Goal: Book appointment/travel/reservation

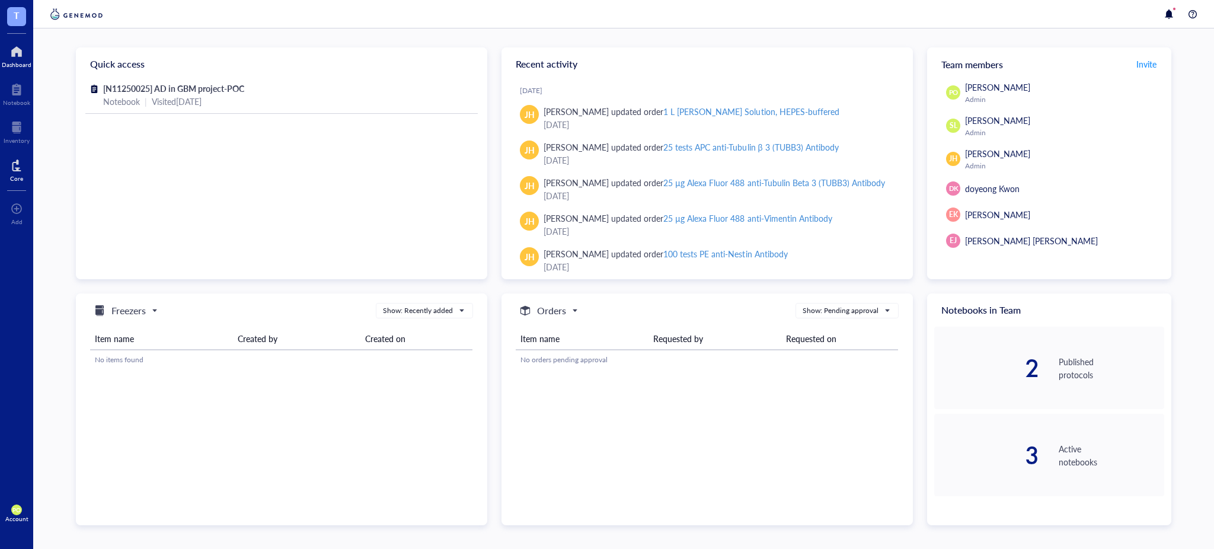
click at [19, 170] on div at bounding box center [16, 165] width 13 height 19
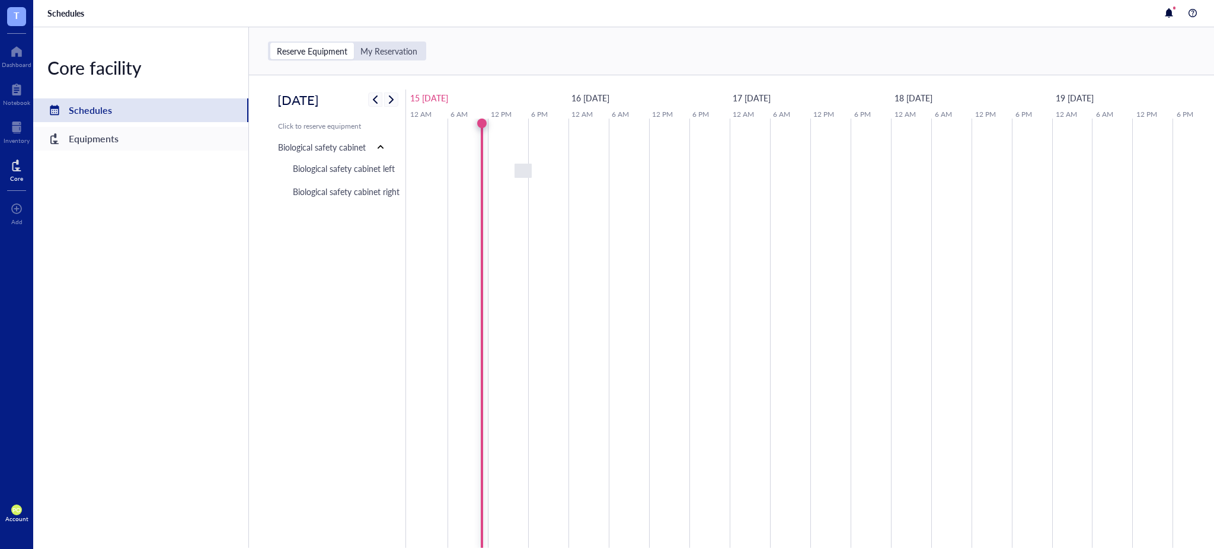
click at [80, 146] on div "Equipments" at bounding box center [94, 138] width 50 height 17
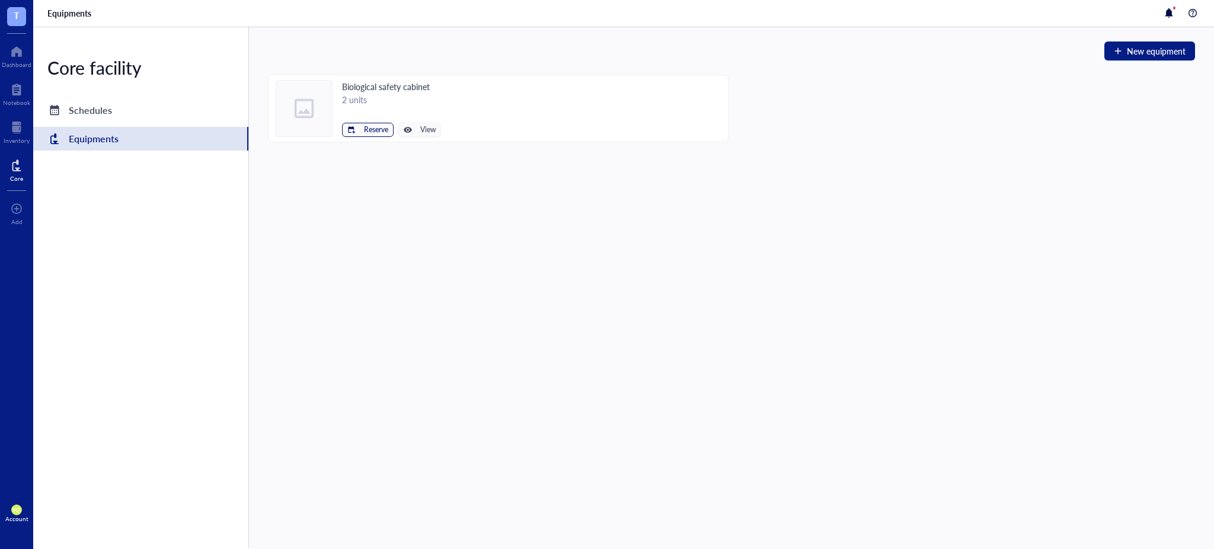
click at [374, 126] on span "Reserve" at bounding box center [376, 130] width 24 height 8
click at [431, 126] on span "View" at bounding box center [427, 130] width 15 height 8
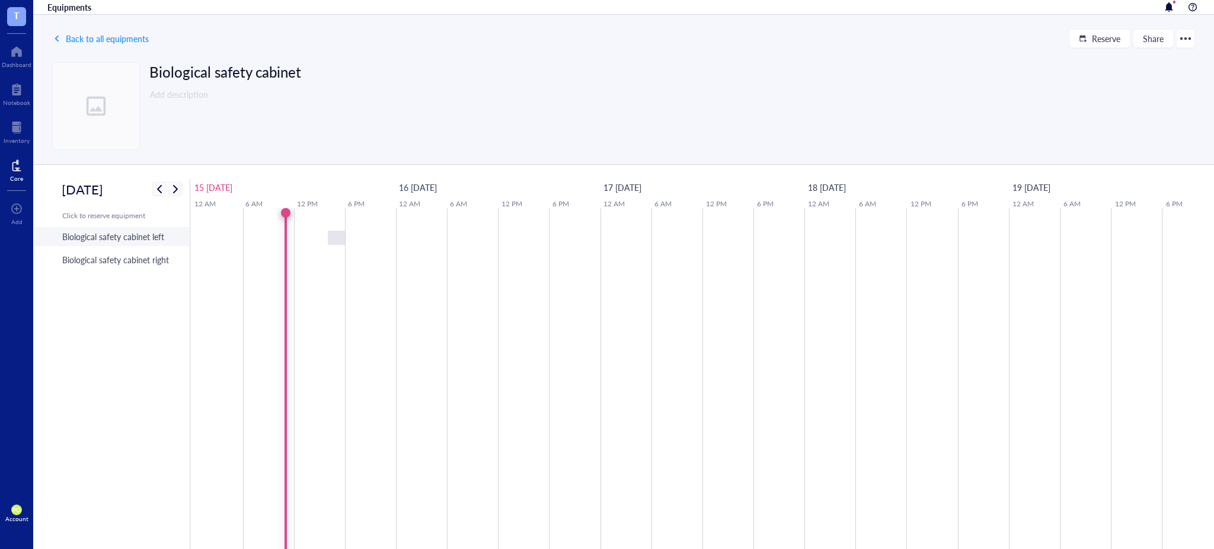
click at [138, 241] on div "Biological safety cabinet left" at bounding box center [113, 236] width 102 height 13
type input "[DATE]"
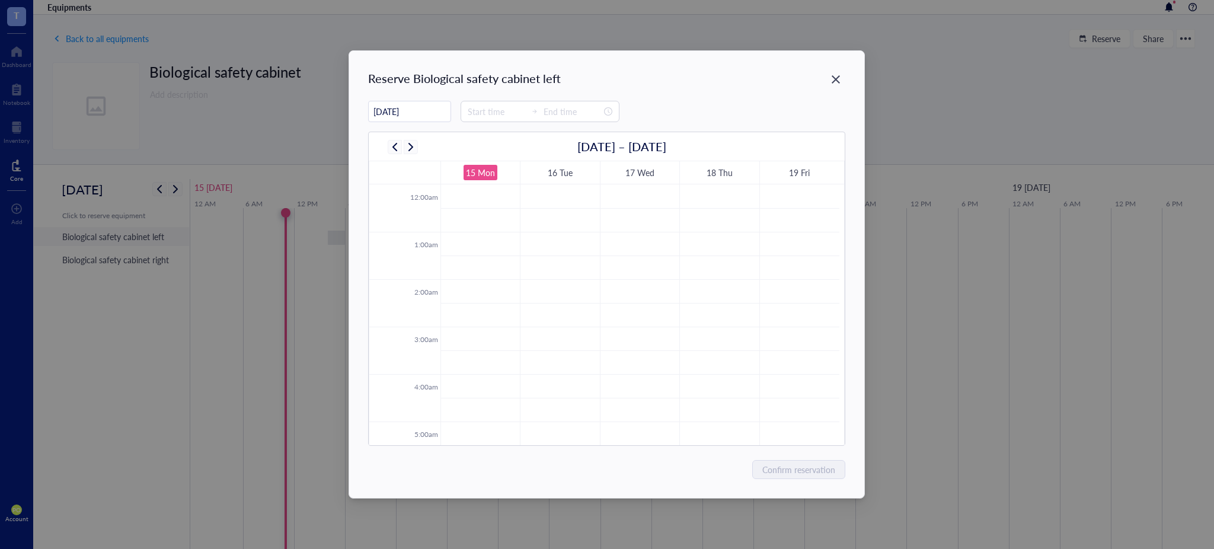
scroll to position [285, 0]
click at [828, 76] on div "Close" at bounding box center [836, 79] width 19 height 19
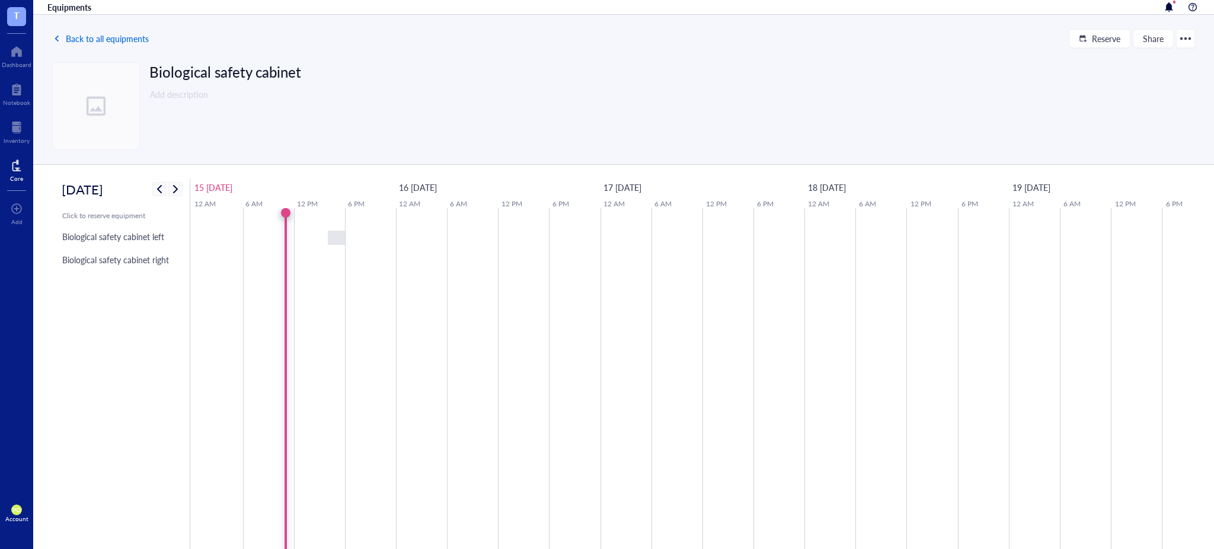
click at [130, 34] on span "Back to all equipments" at bounding box center [107, 38] width 83 height 9
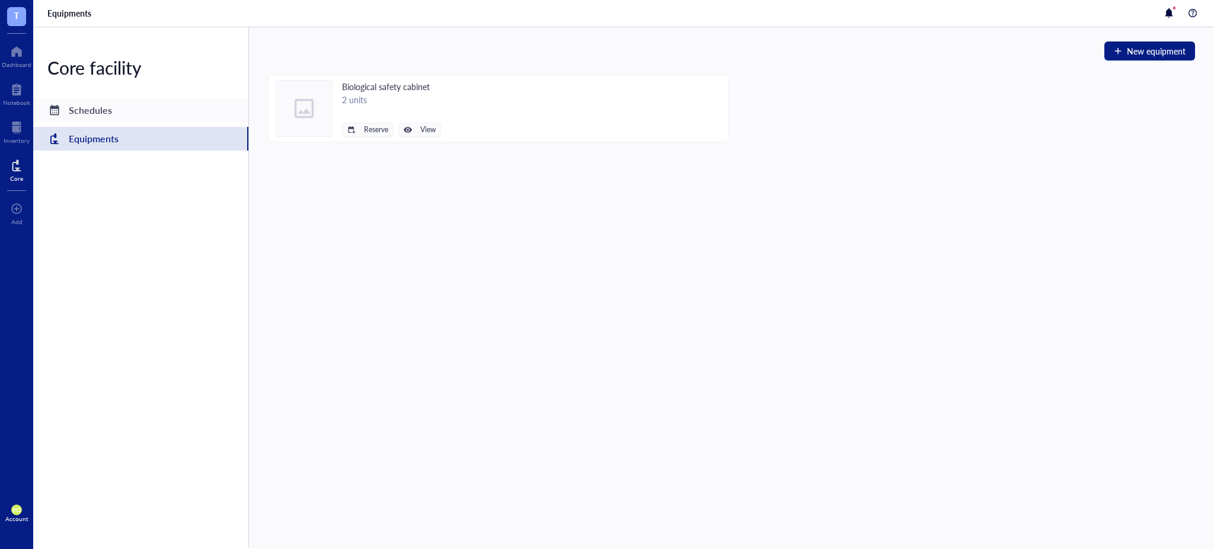
click at [108, 115] on div "Schedules" at bounding box center [90, 110] width 43 height 17
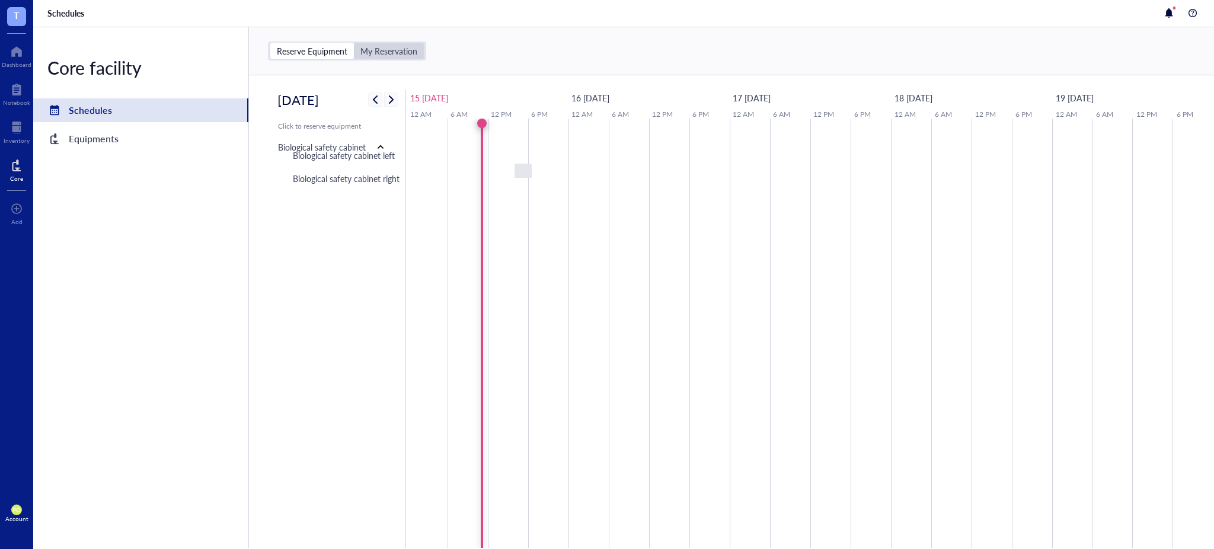
click at [403, 54] on div "My Reservation" at bounding box center [389, 51] width 57 height 11
click at [354, 43] on input "My Reservation" at bounding box center [354, 43] width 0 height 0
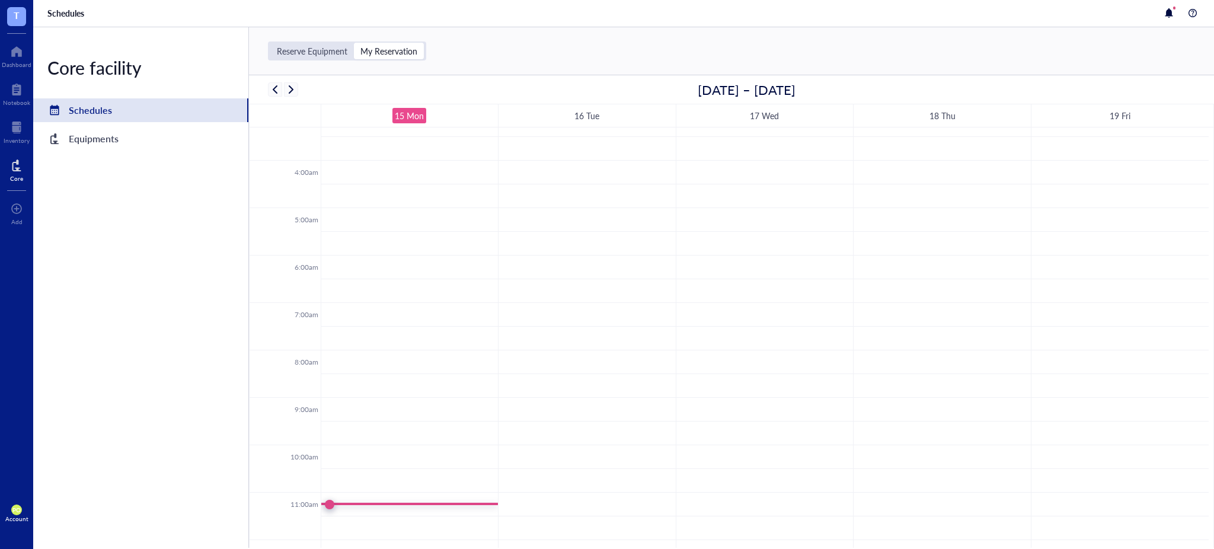
scroll to position [264, 0]
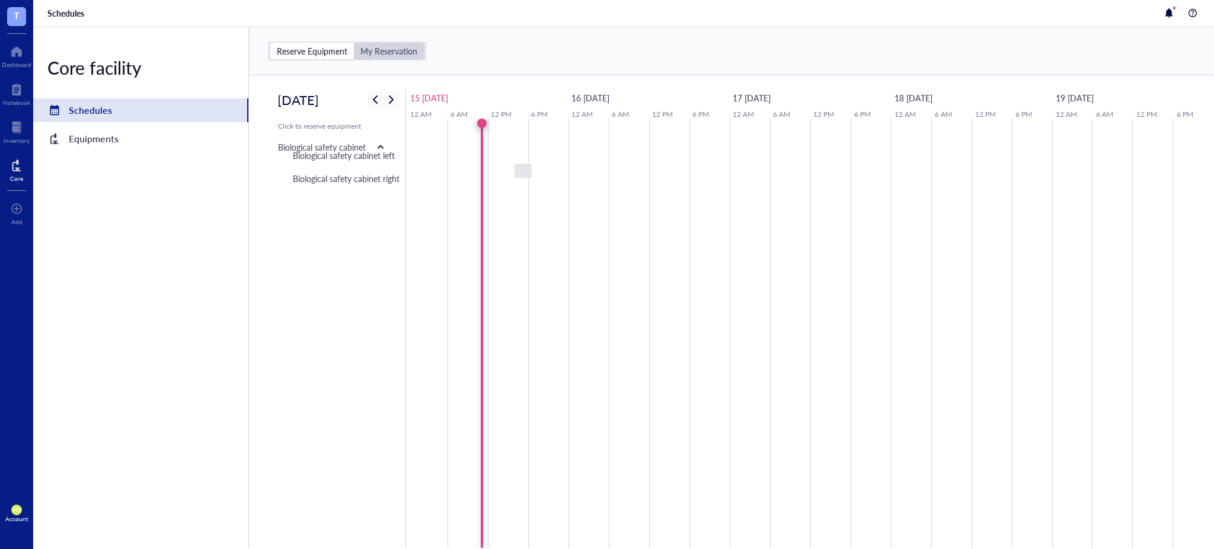
click at [394, 55] on div "My Reservation" at bounding box center [389, 51] width 57 height 11
click at [354, 43] on input "My Reservation" at bounding box center [354, 43] width 0 height 0
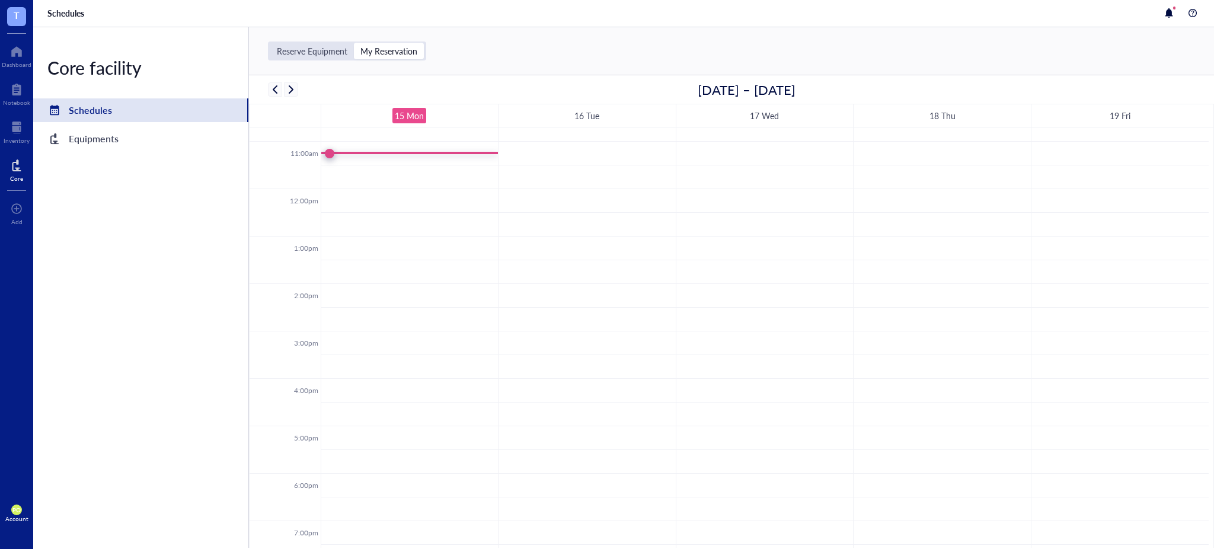
scroll to position [717, 0]
click at [97, 139] on div "Equipments" at bounding box center [94, 138] width 50 height 17
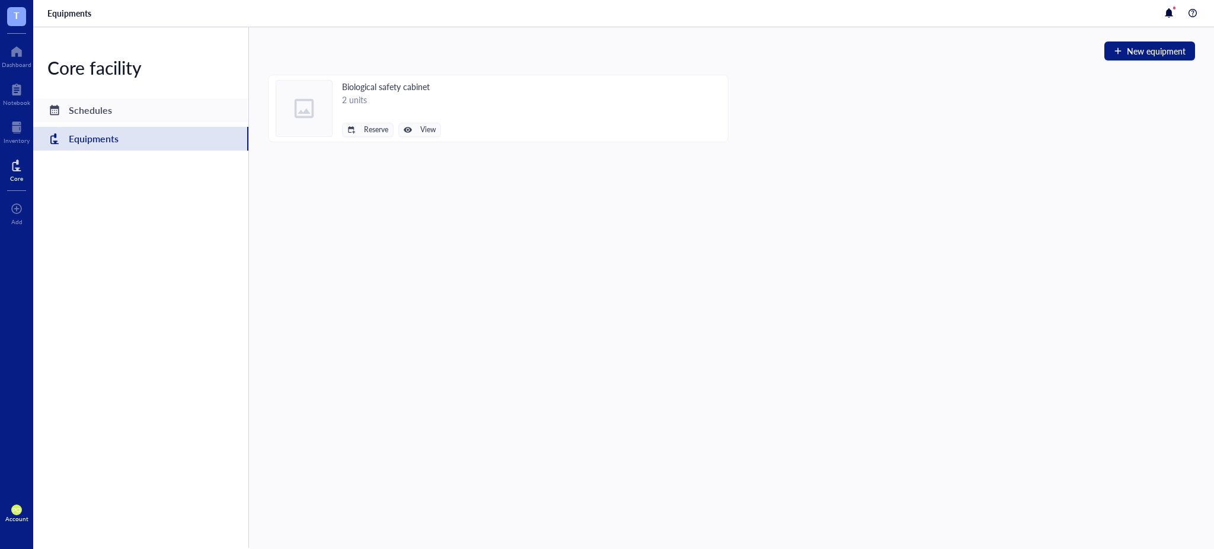
click at [92, 114] on div "Schedules" at bounding box center [90, 110] width 43 height 17
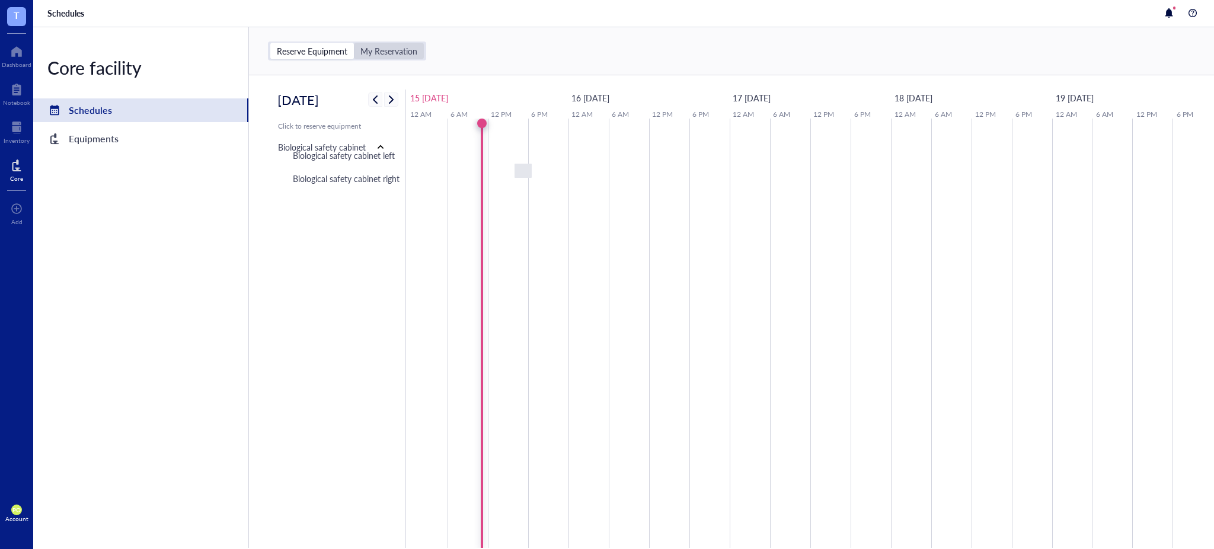
click at [370, 43] on div "My Reservation" at bounding box center [389, 51] width 70 height 17
click at [354, 43] on input "My Reservation" at bounding box center [354, 43] width 0 height 0
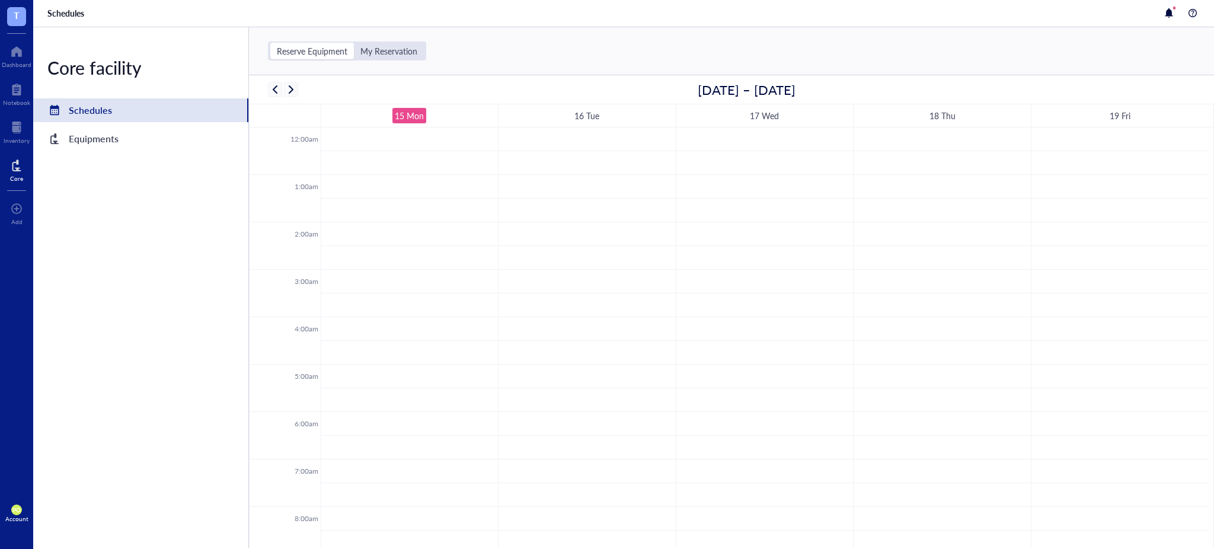
scroll to position [286, 0]
click at [304, 56] on div "Reserve Equipment" at bounding box center [312, 51] width 84 height 17
click at [270, 43] on input "Reserve Equipment" at bounding box center [270, 43] width 0 height 0
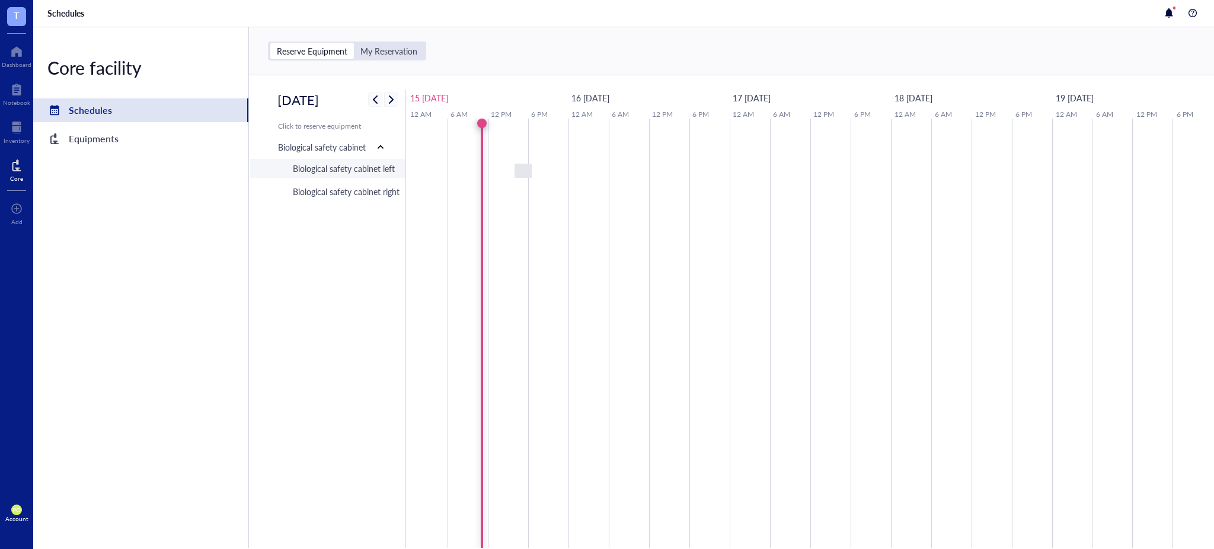
click at [349, 172] on div "Biological safety cabinet left" at bounding box center [344, 168] width 102 height 13
type input "[DATE]"
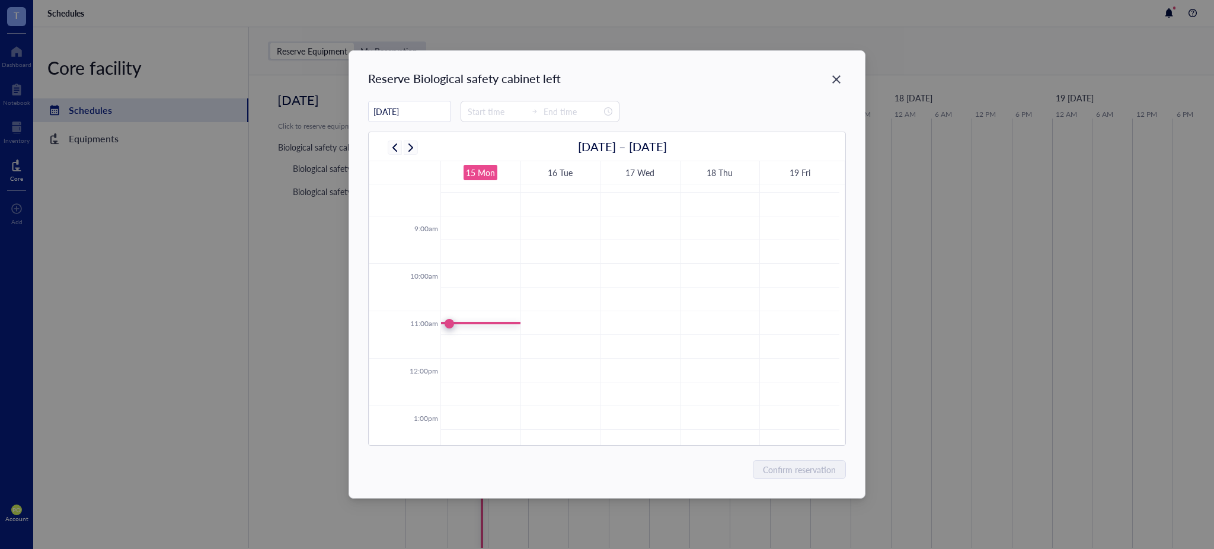
scroll to position [396, 0]
click at [833, 81] on icon "Close" at bounding box center [836, 79] width 11 height 11
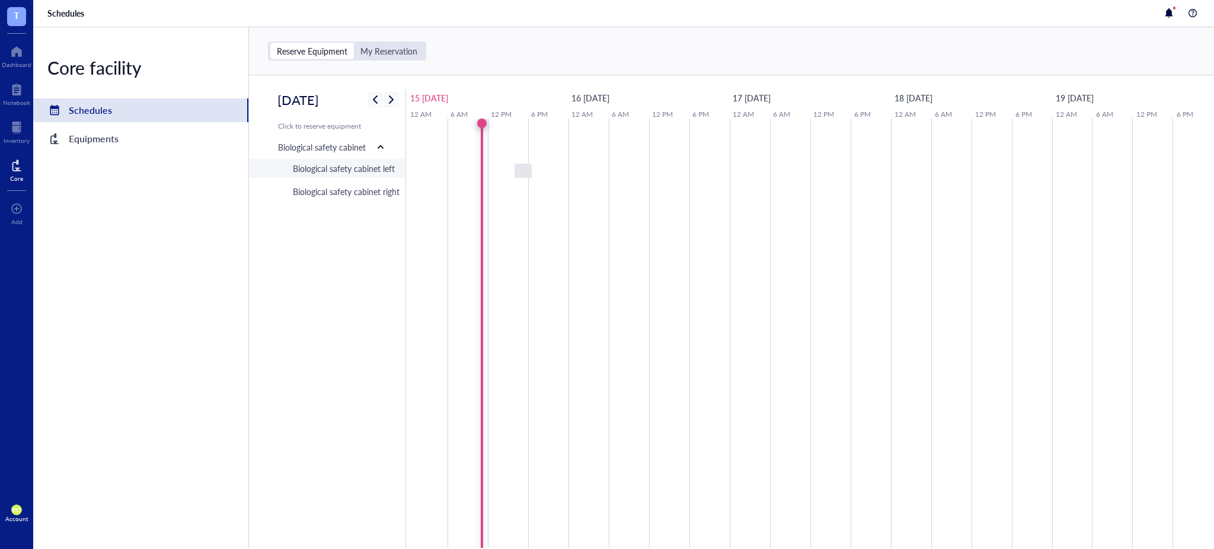
click at [363, 167] on div "Biological safety cabinet left" at bounding box center [344, 168] width 102 height 13
type input "[DATE]"
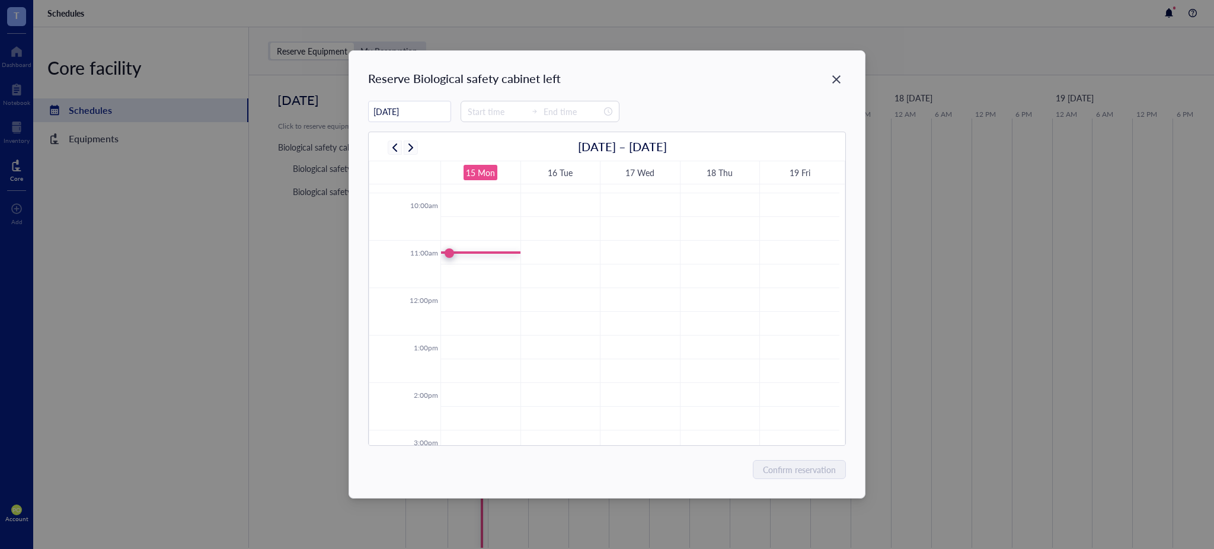
scroll to position [469, 0]
click at [454, 292] on td at bounding box center [640, 297] width 399 height 24
type input "12:00"
type input "12:30"
click at [482, 278] on td at bounding box center [640, 273] width 399 height 24
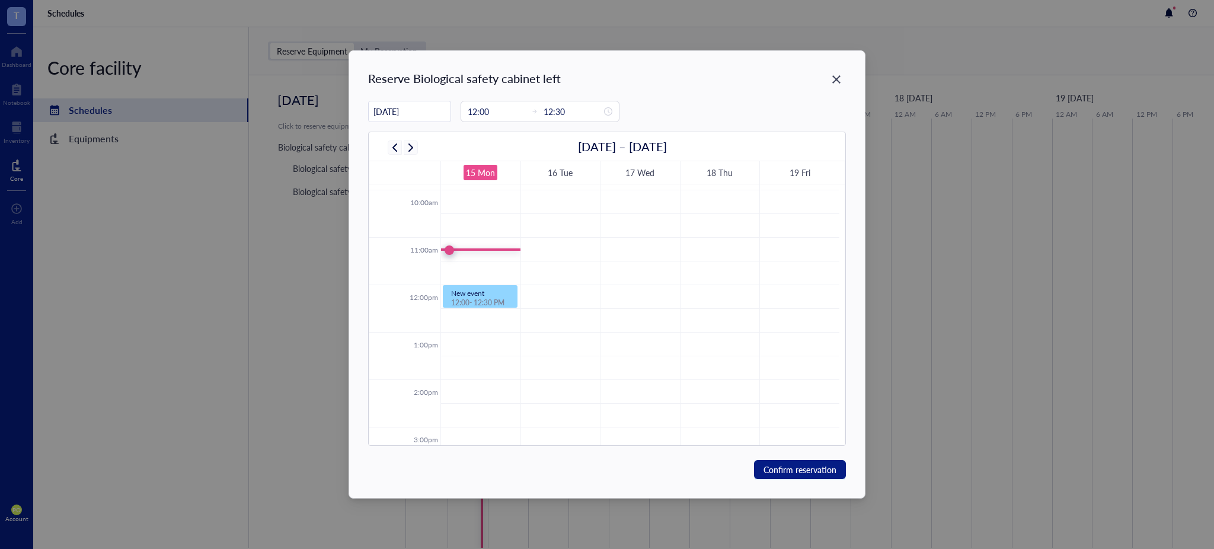
type input "11:45"
type input "12:15"
click at [482, 301] on td at bounding box center [640, 297] width 399 height 24
type input "12:15"
type input "12:45"
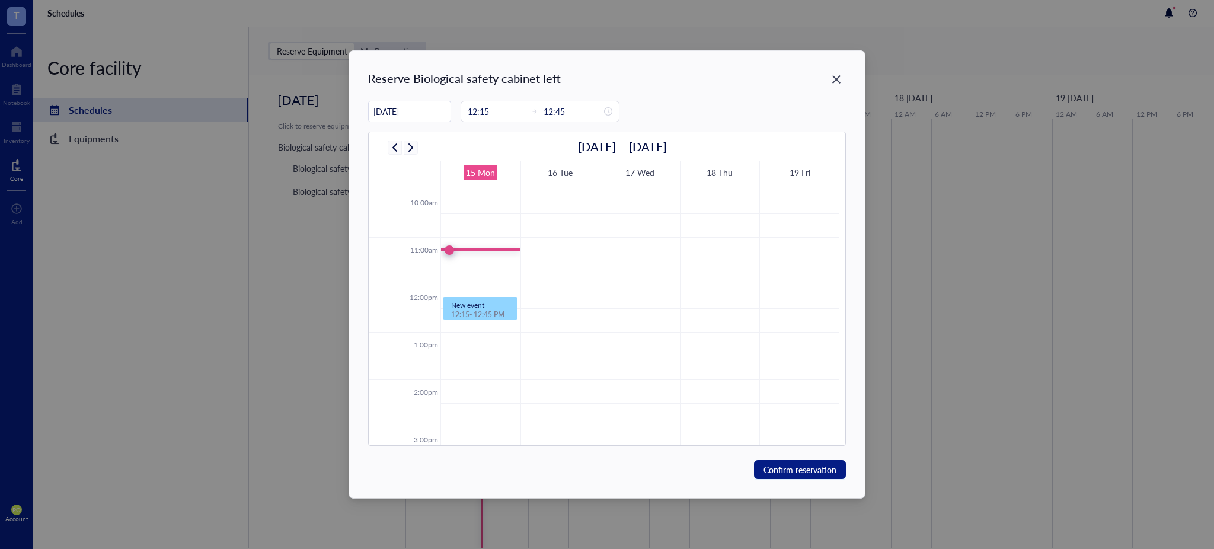
click at [473, 294] on td at bounding box center [640, 297] width 399 height 24
type input "12:00"
type input "12:30"
click at [797, 466] on span "Confirm reservation" at bounding box center [800, 469] width 73 height 13
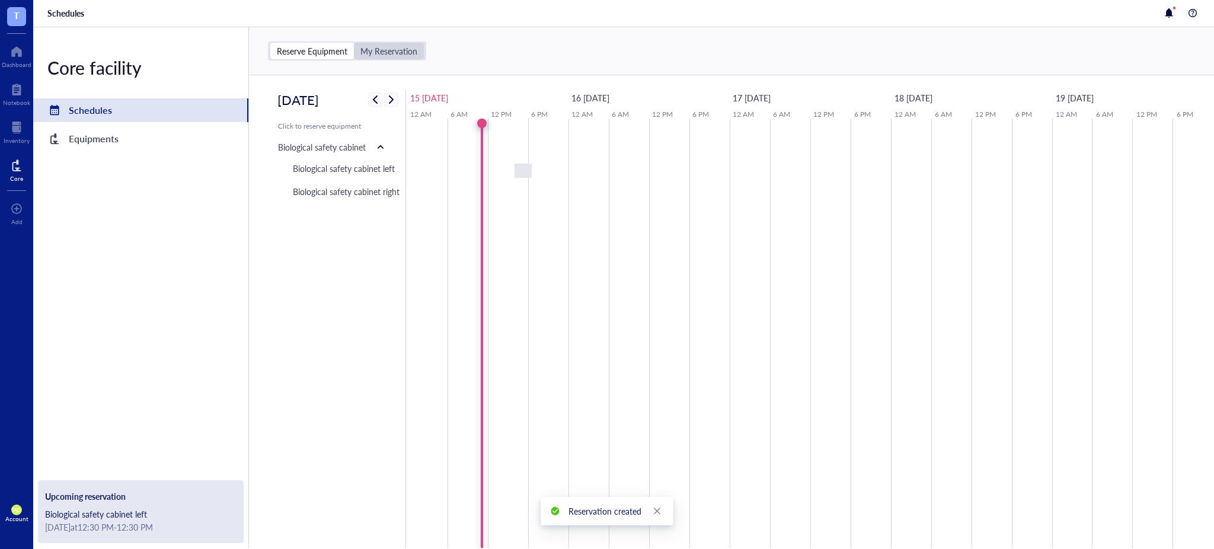
click at [396, 54] on div "My Reservation" at bounding box center [389, 51] width 57 height 11
click at [354, 43] on input "My Reservation" at bounding box center [354, 43] width 0 height 0
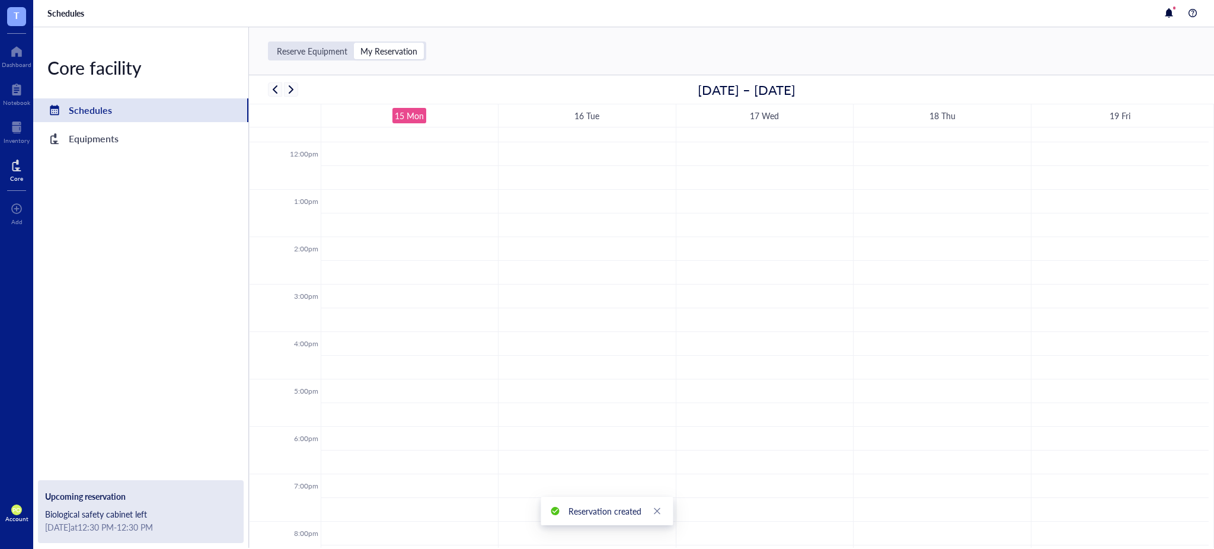
scroll to position [554, 0]
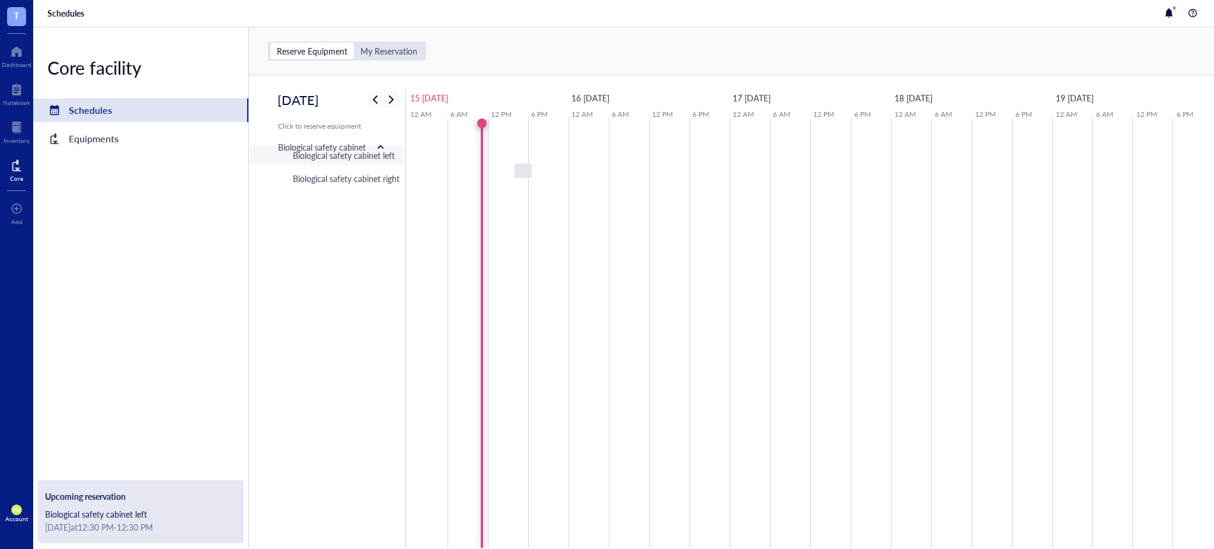
click at [343, 157] on div "Biological safety cabinet left" at bounding box center [344, 155] width 102 height 13
type input "[DATE]"
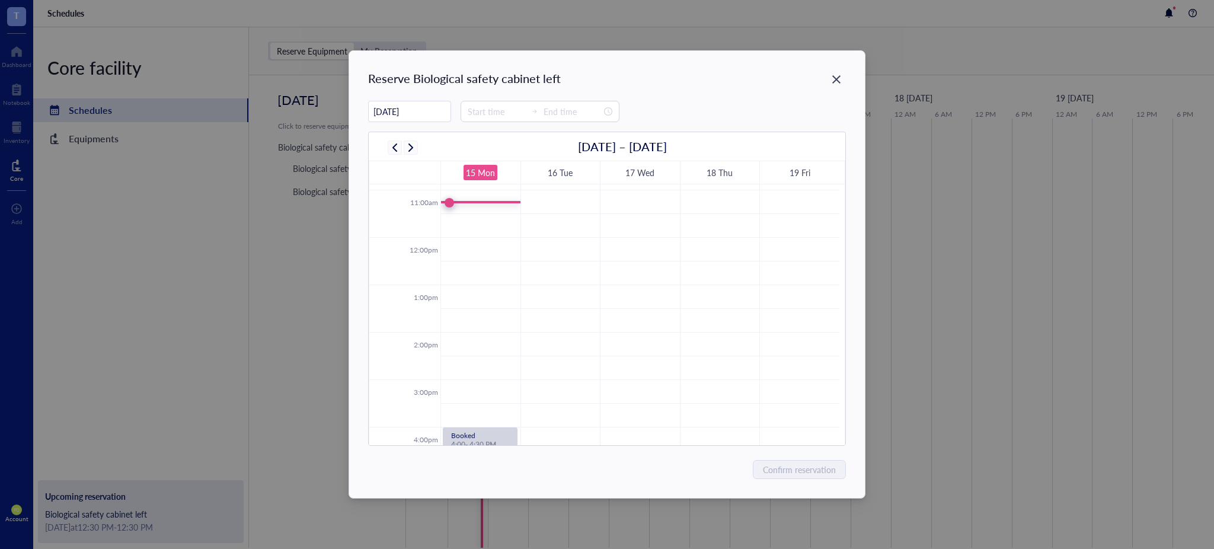
scroll to position [518, 0]
click at [471, 247] on td at bounding box center [640, 248] width 399 height 24
type input "12:00"
click at [495, 114] on input "12:00" at bounding box center [497, 111] width 58 height 13
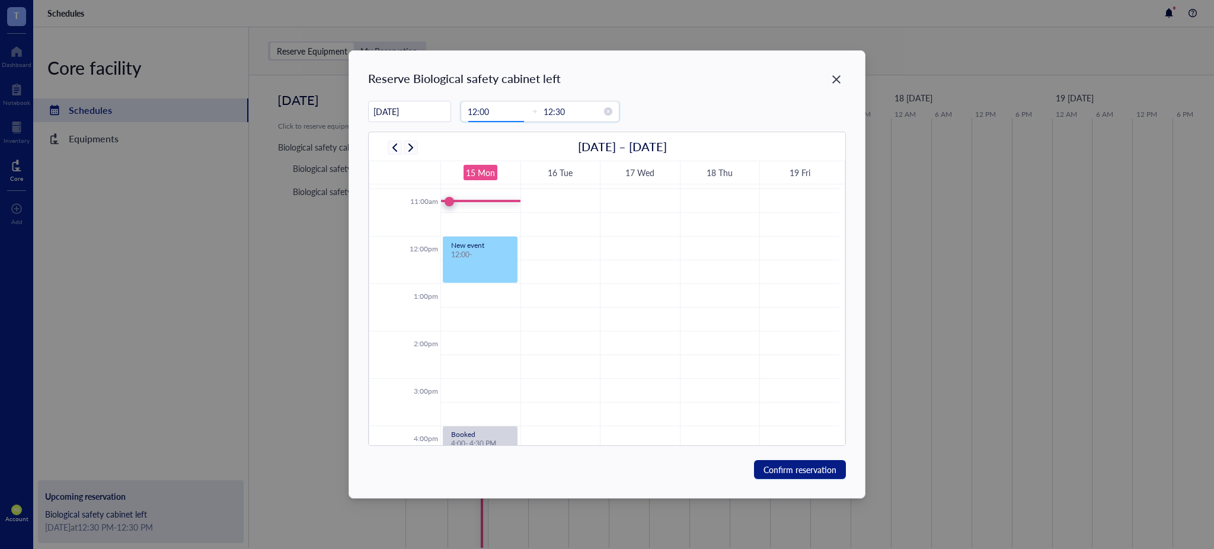
type input "00:00"
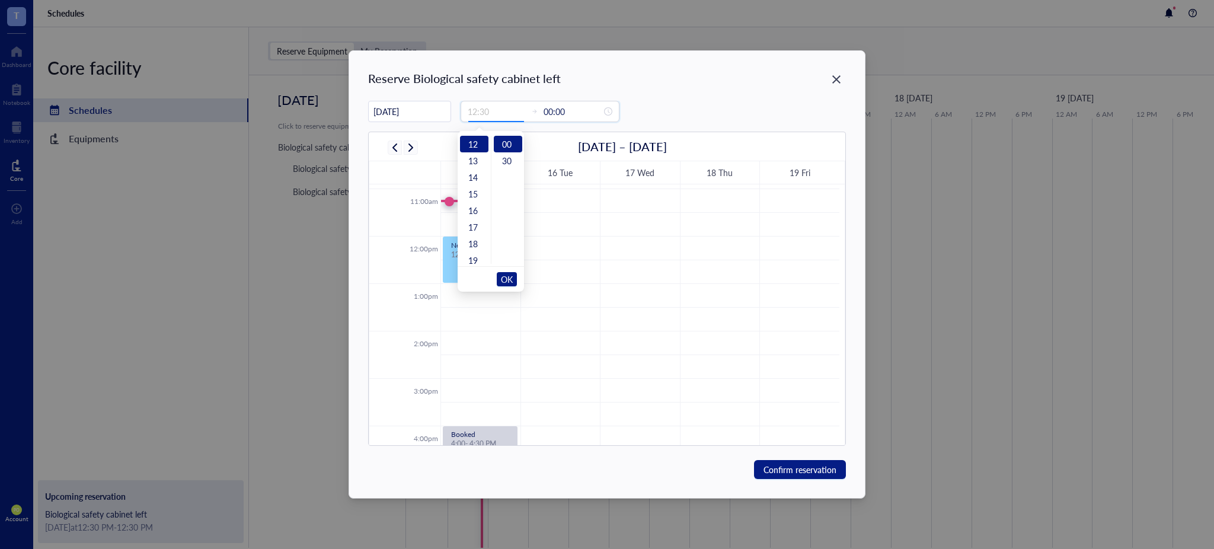
type input "12:00"
click at [508, 281] on span "OK" at bounding box center [507, 279] width 12 height 23
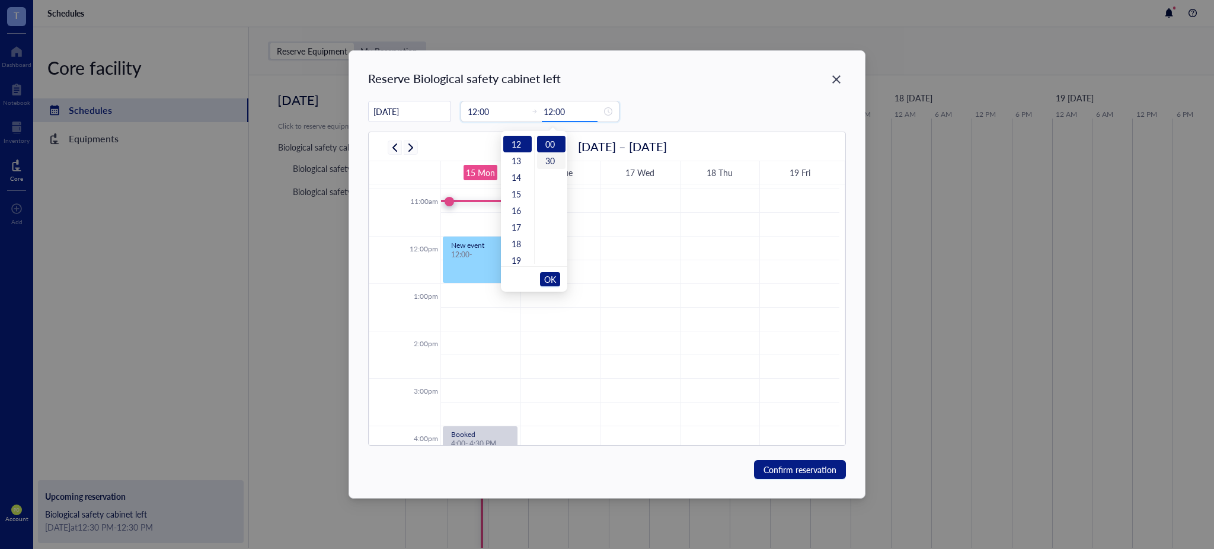
type input "12:30"
click at [551, 164] on div "30" at bounding box center [551, 160] width 28 height 17
click at [547, 272] on span "OK" at bounding box center [550, 279] width 12 height 23
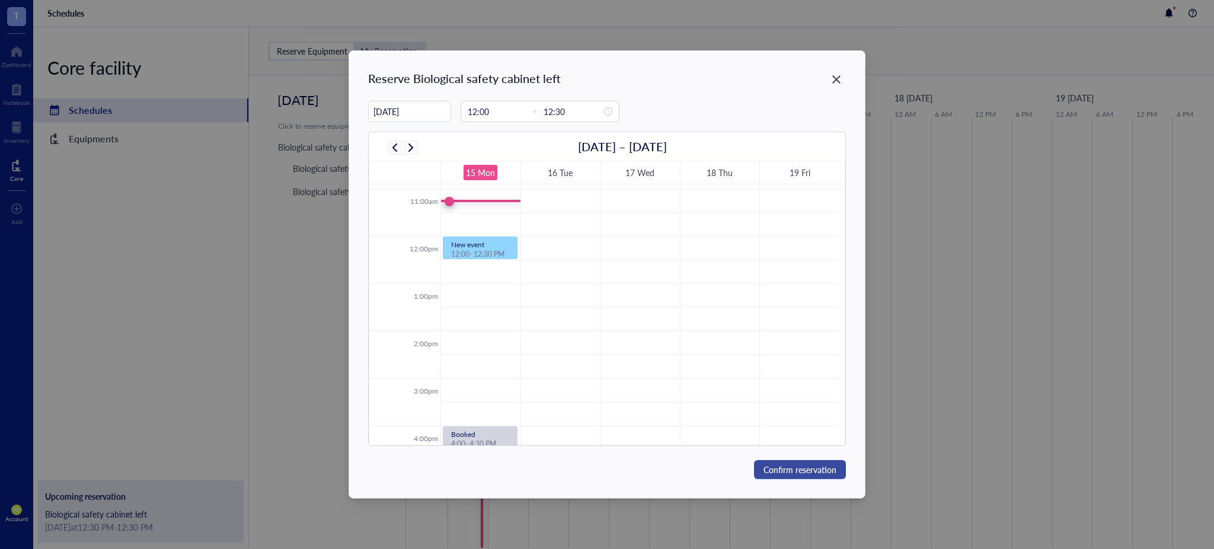
click at [808, 469] on span "Confirm reservation" at bounding box center [800, 469] width 73 height 13
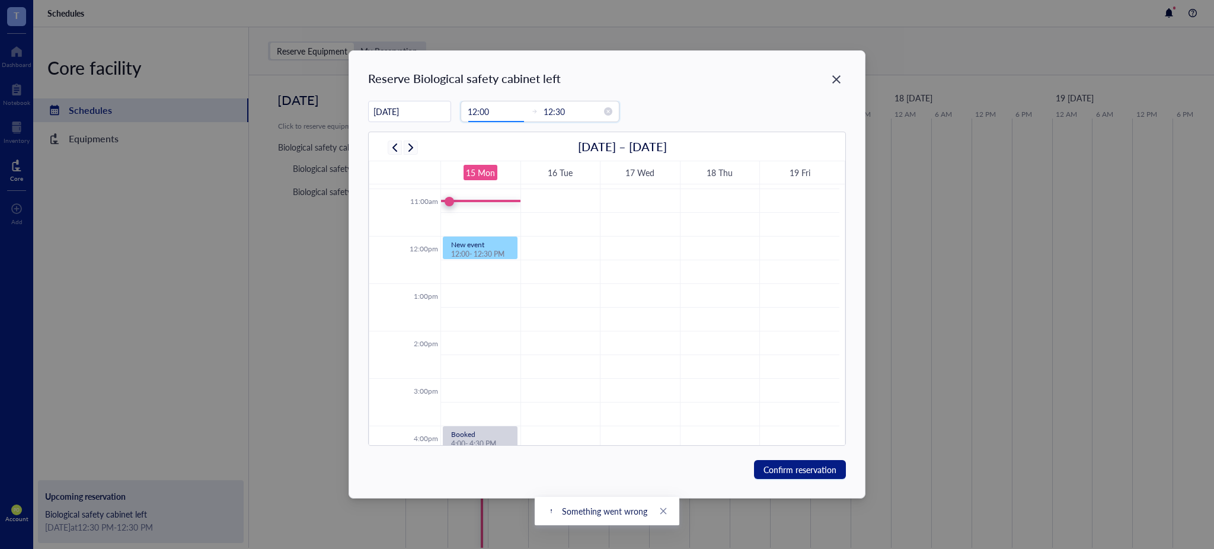
click at [493, 111] on input "12:00" at bounding box center [497, 111] width 58 height 13
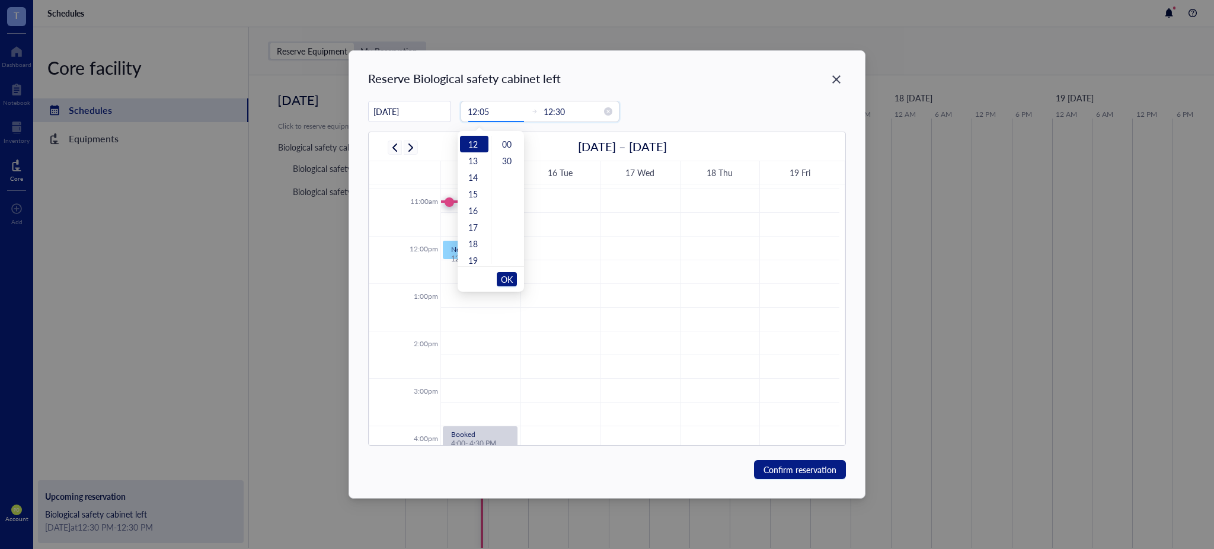
type input "12:05"
click at [565, 112] on input "12:30" at bounding box center [573, 111] width 58 height 13
click at [505, 272] on span "OK" at bounding box center [507, 279] width 12 height 23
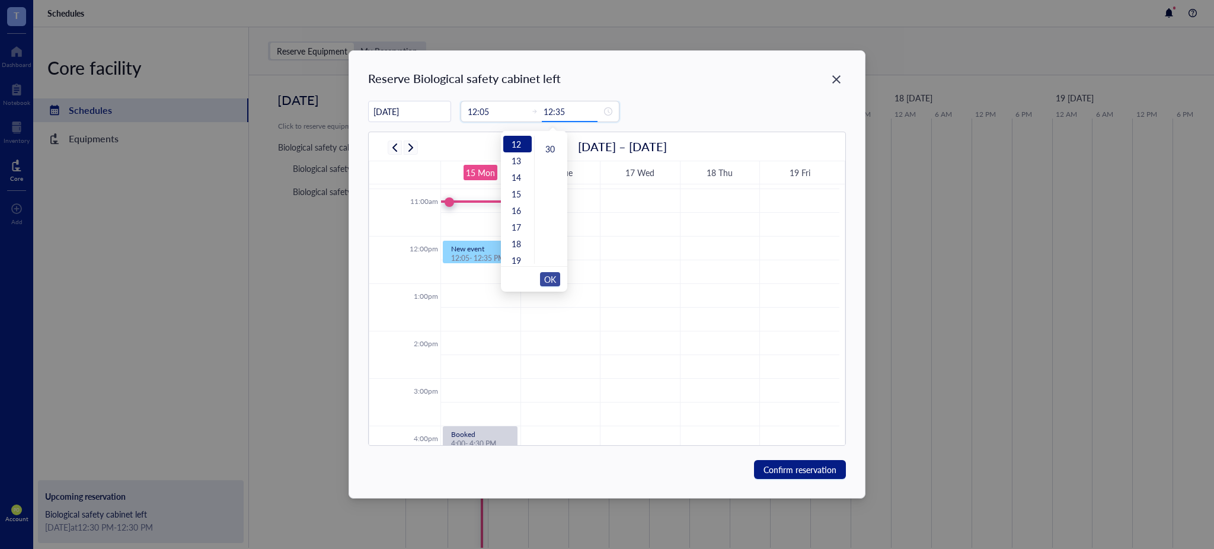
type input "12:35"
click at [546, 280] on span "OK" at bounding box center [550, 279] width 12 height 23
click at [821, 468] on span "Confirm reservation" at bounding box center [800, 469] width 73 height 13
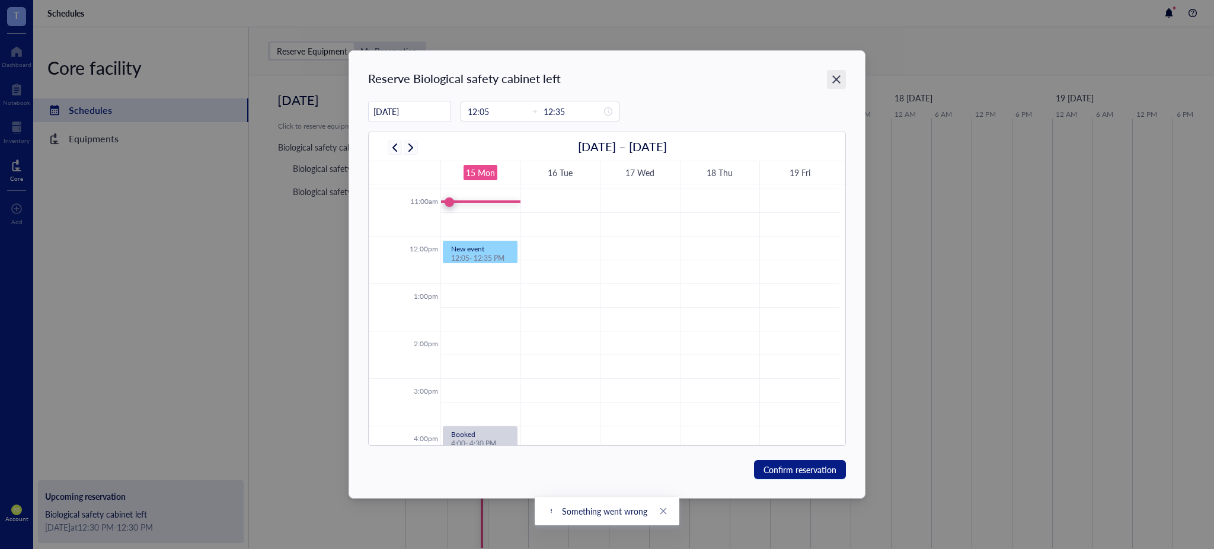
click at [836, 85] on icon "Close" at bounding box center [836, 79] width 11 height 11
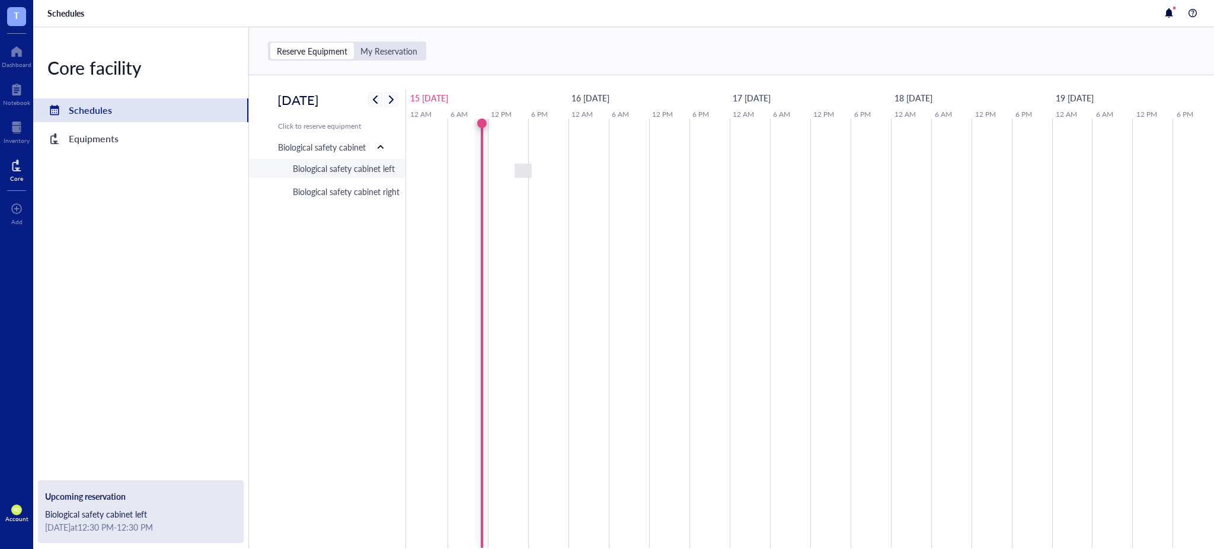
click at [356, 172] on div "Biological safety cabinet left" at bounding box center [344, 168] width 102 height 13
type input "09/15/2025"
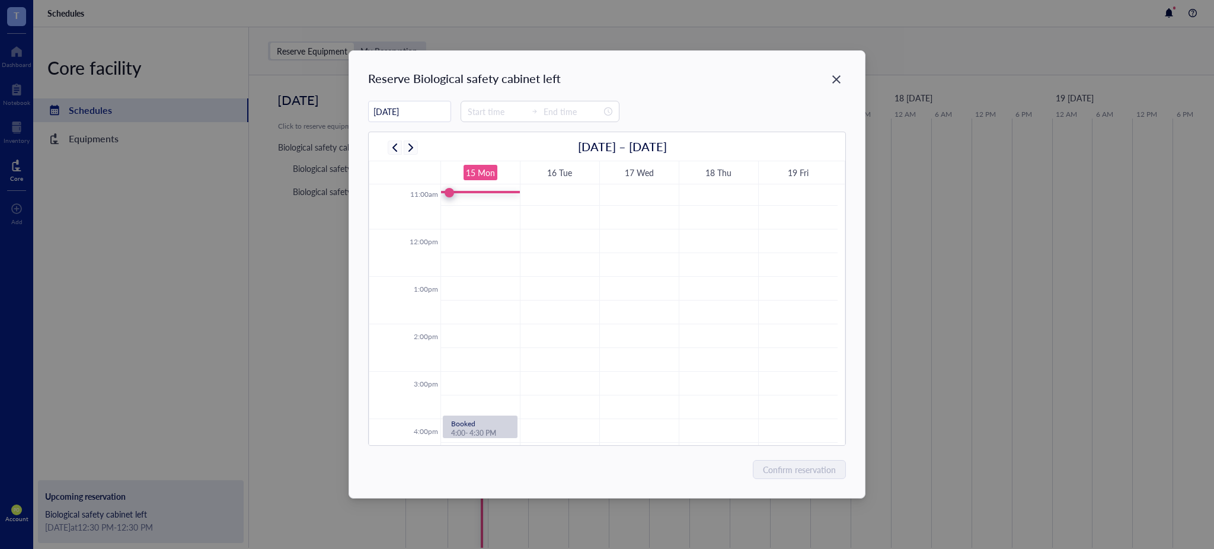
scroll to position [553, 0]
click at [463, 108] on div at bounding box center [540, 111] width 159 height 21
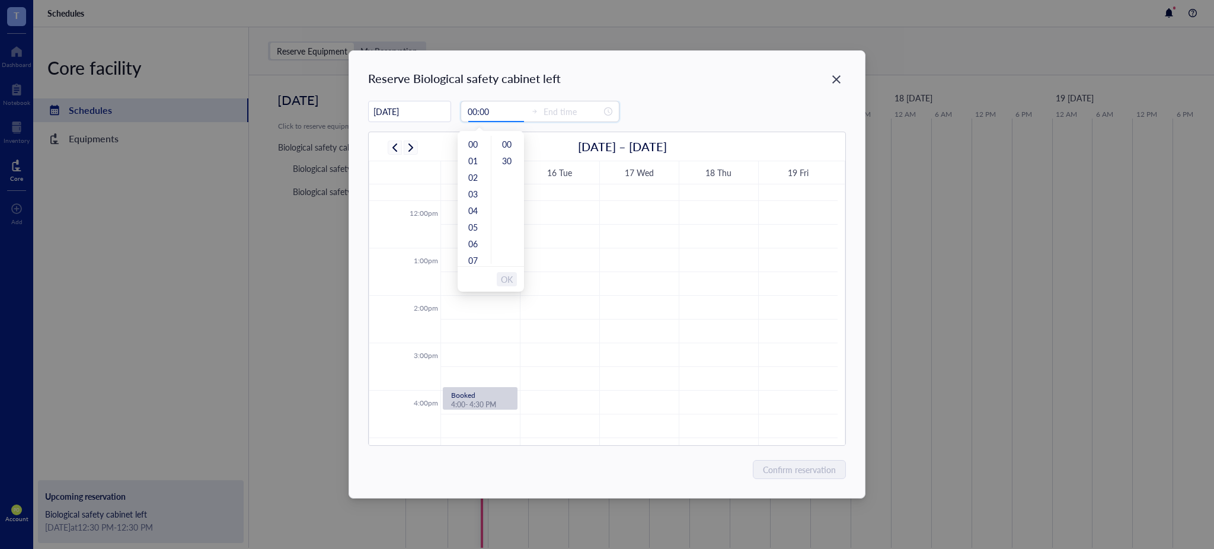
type input "00:30"
type input "11:00"
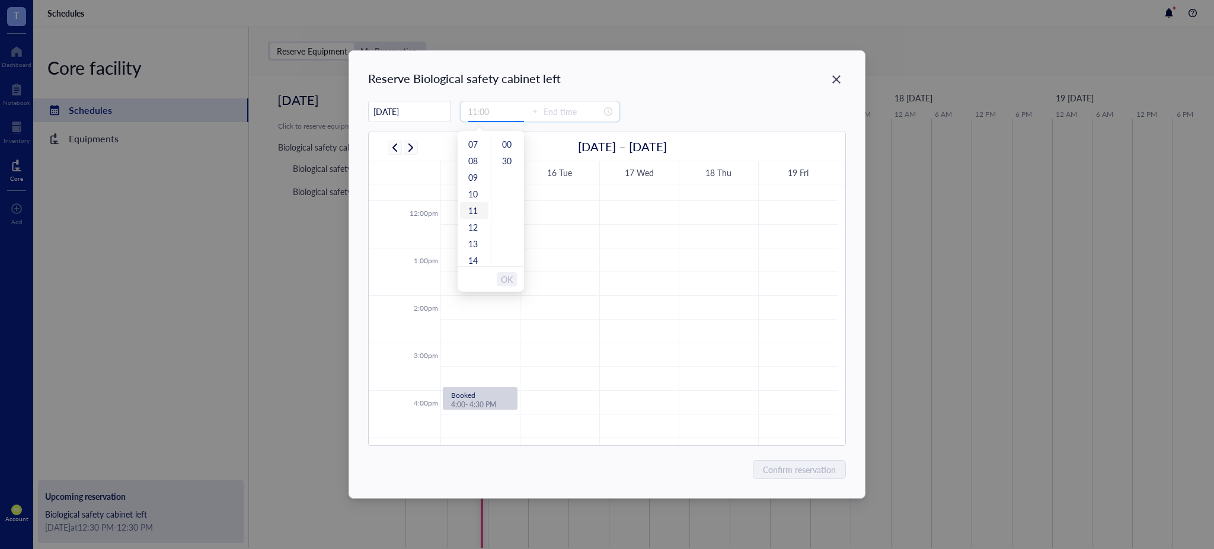
type input "12:00"
click at [840, 76] on icon "Close" at bounding box center [837, 79] width 8 height 8
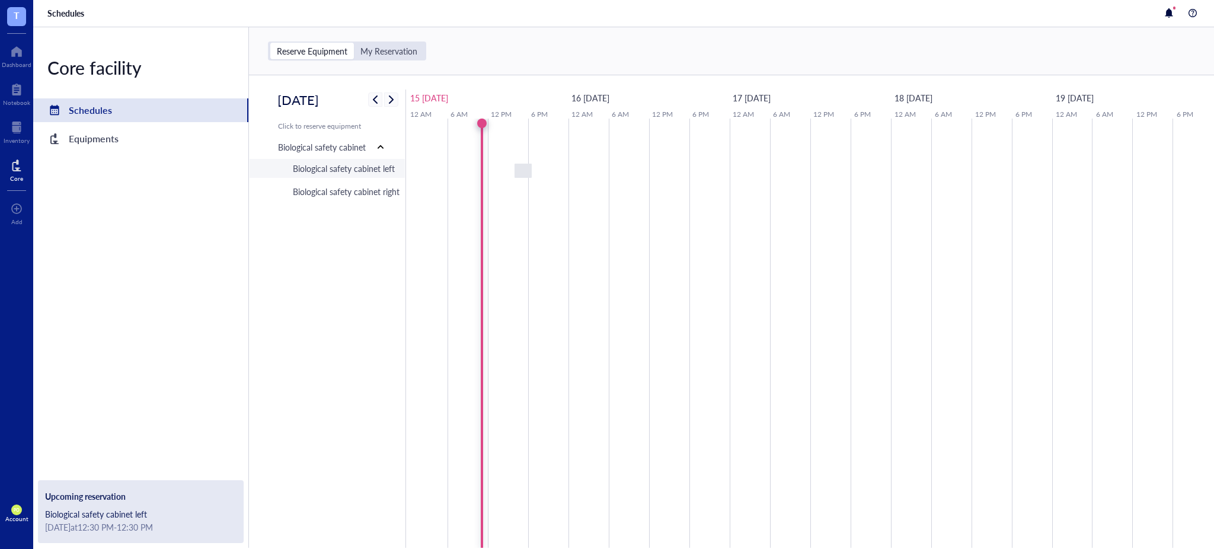
click at [364, 170] on div "Biological safety cabinet left" at bounding box center [344, 168] width 102 height 13
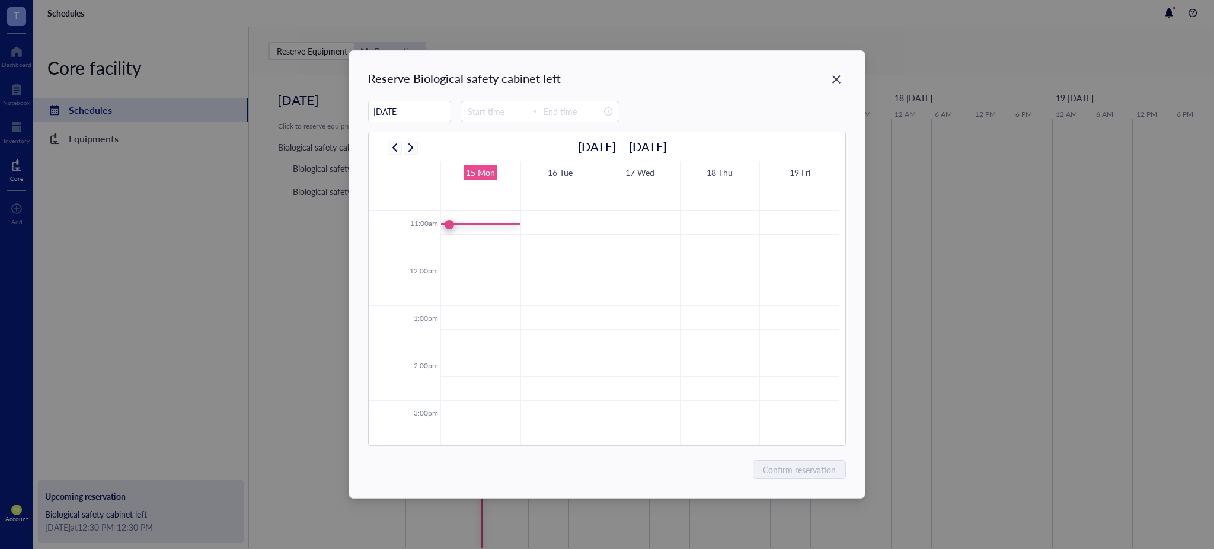
scroll to position [500, 0]
click at [486, 107] on input at bounding box center [497, 111] width 58 height 13
click at [468, 254] on div "12" at bounding box center [474, 250] width 28 height 17
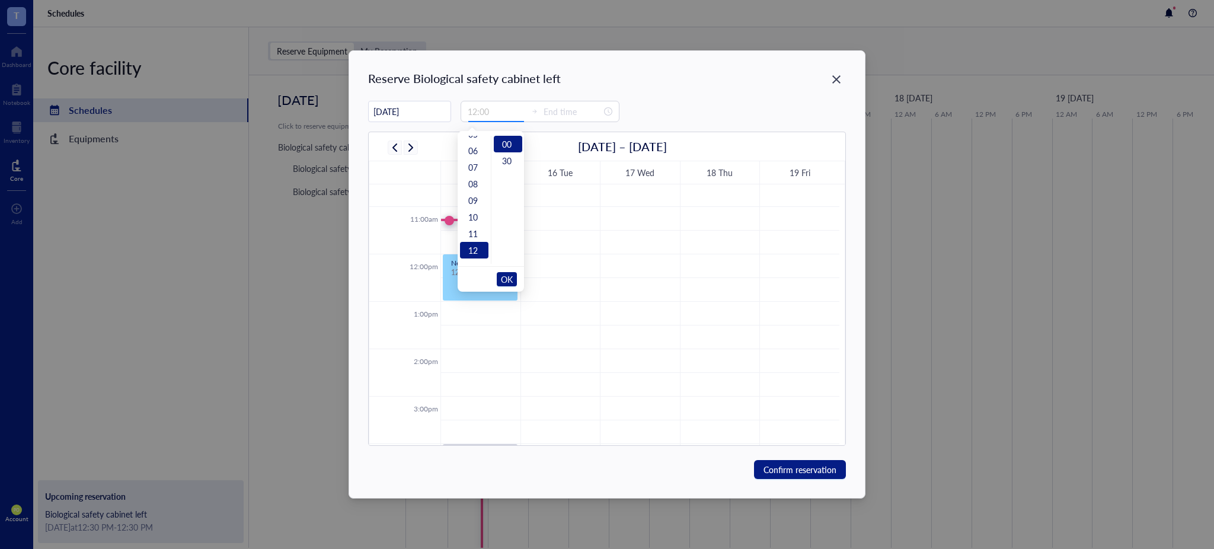
type input "16:00"
type input "00:00"
click at [505, 164] on div "30" at bounding box center [508, 160] width 28 height 17
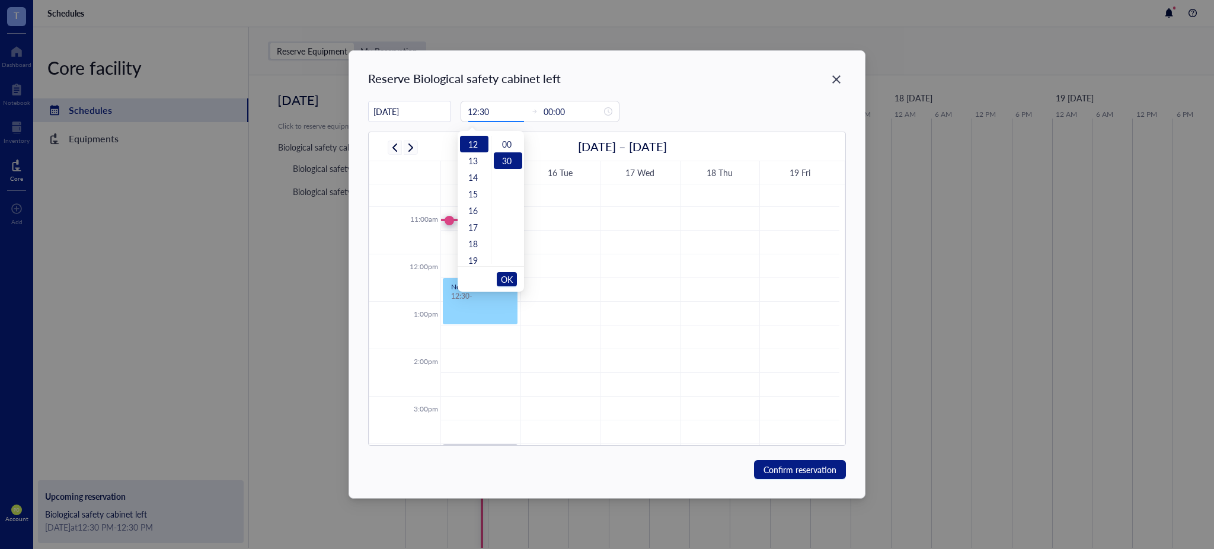
scroll to position [16, 0]
click at [492, 105] on input "12:30" at bounding box center [497, 111] width 58 height 13
type input "12:35"
click at [579, 112] on input "00:00" at bounding box center [573, 111] width 58 height 13
click at [552, 110] on input "00:00" at bounding box center [573, 111] width 58 height 13
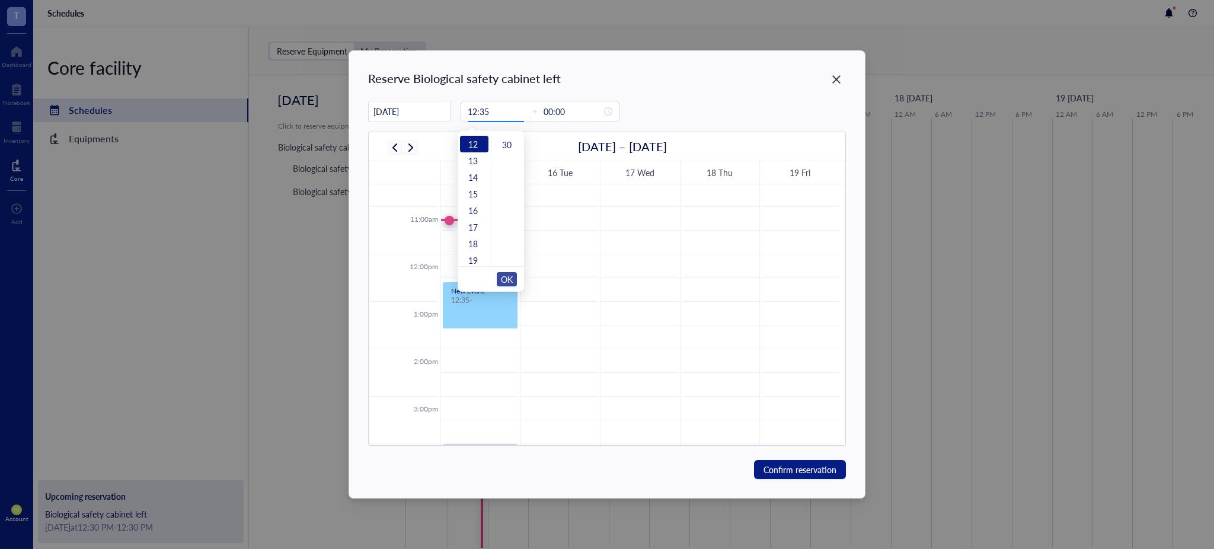
click at [505, 274] on span "OK" at bounding box center [507, 279] width 12 height 23
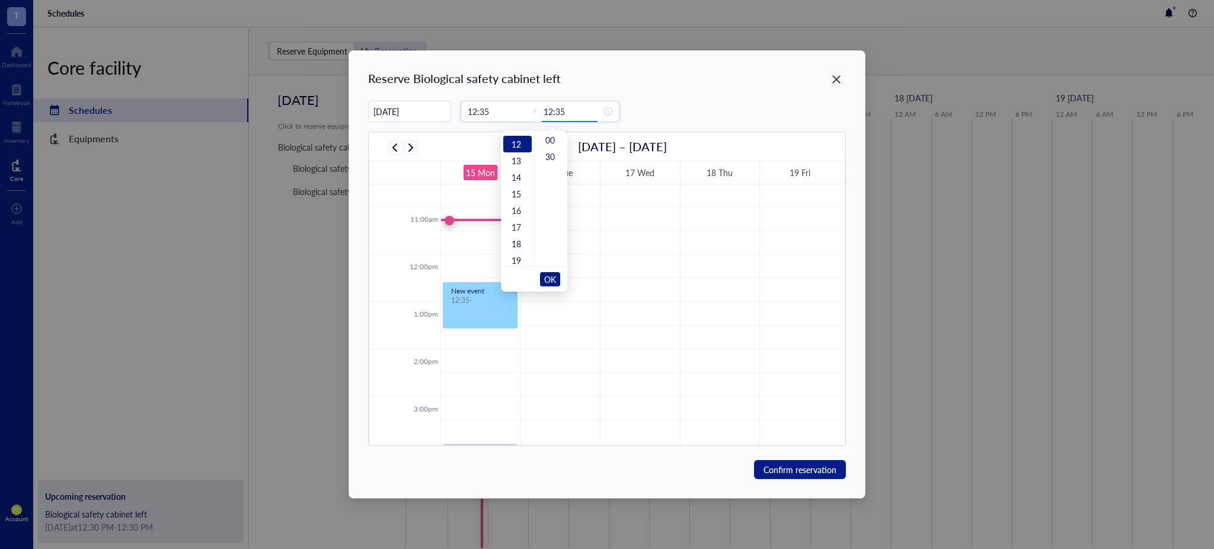
scroll to position [199, 0]
click at [518, 159] on div "13" at bounding box center [517, 160] width 28 height 17
click at [565, 111] on input "13:30" at bounding box center [573, 111] width 58 height 13
type input "13:10"
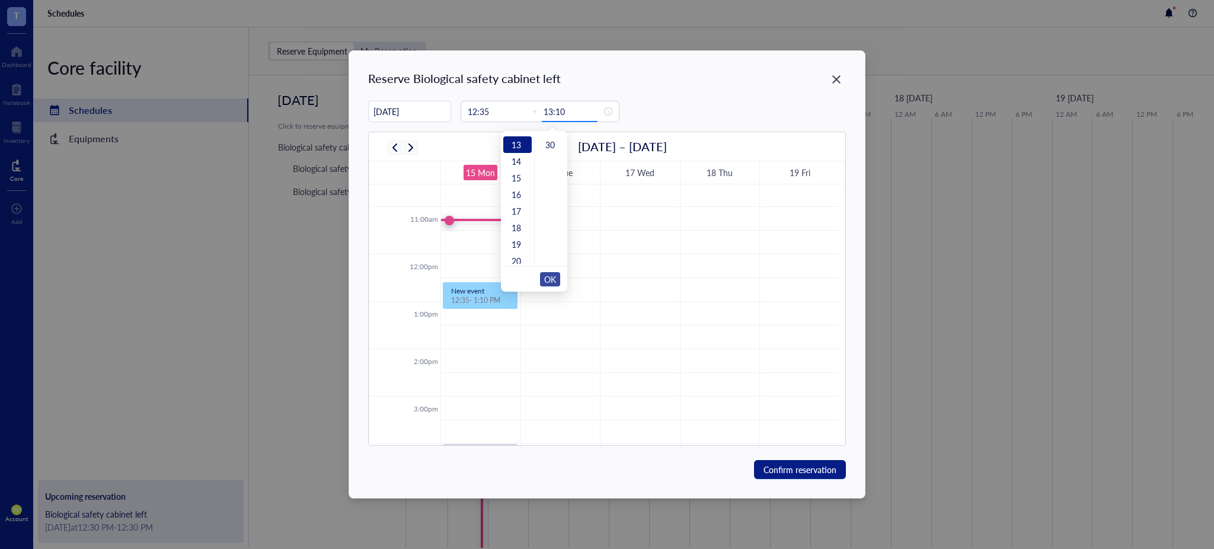
click at [549, 284] on span "OK" at bounding box center [550, 279] width 12 height 23
click at [801, 471] on span "Confirm reservation" at bounding box center [800, 469] width 73 height 13
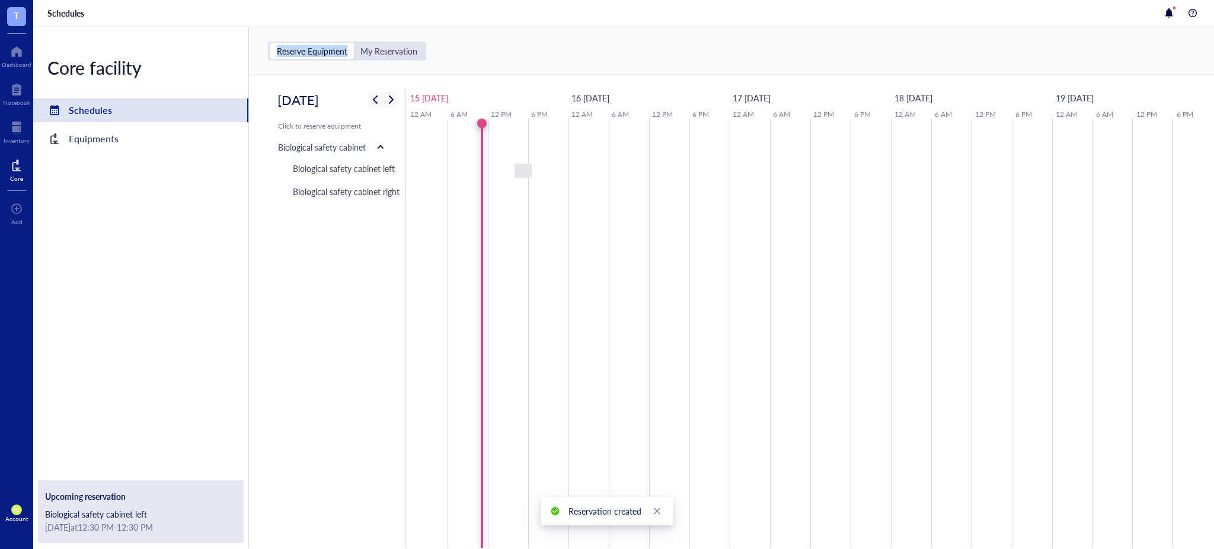
drag, startPoint x: 408, startPoint y: 45, endPoint x: 352, endPoint y: 42, distance: 55.9
click at [352, 42] on div "Reserve Equipment My Reservation" at bounding box center [347, 51] width 158 height 19
click at [382, 52] on div "My Reservation" at bounding box center [389, 51] width 57 height 11
click at [354, 43] on input "My Reservation" at bounding box center [354, 43] width 0 height 0
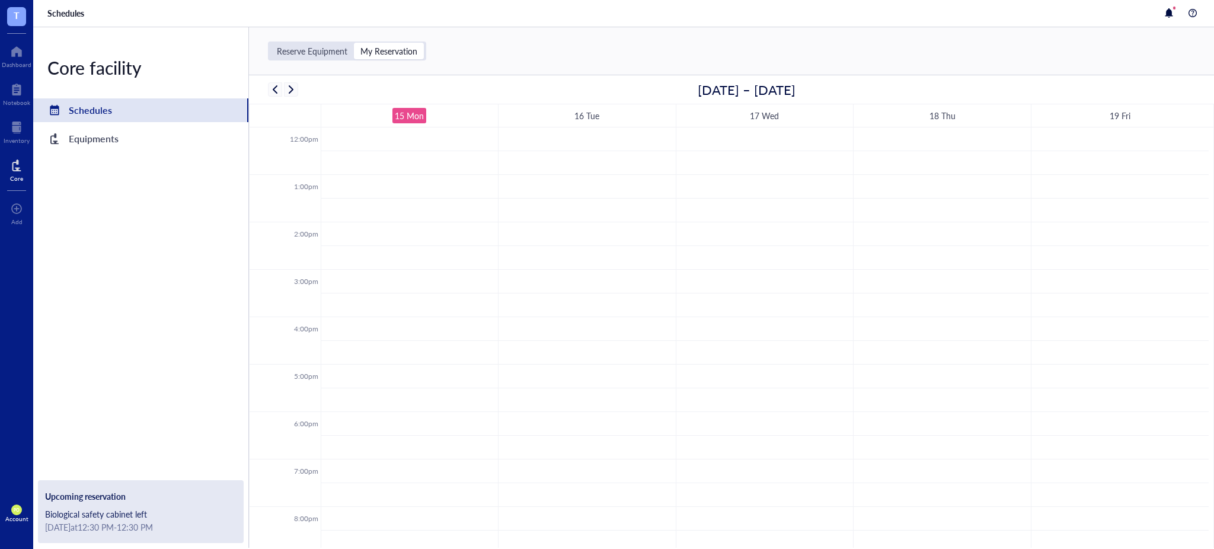
scroll to position [567, 0]
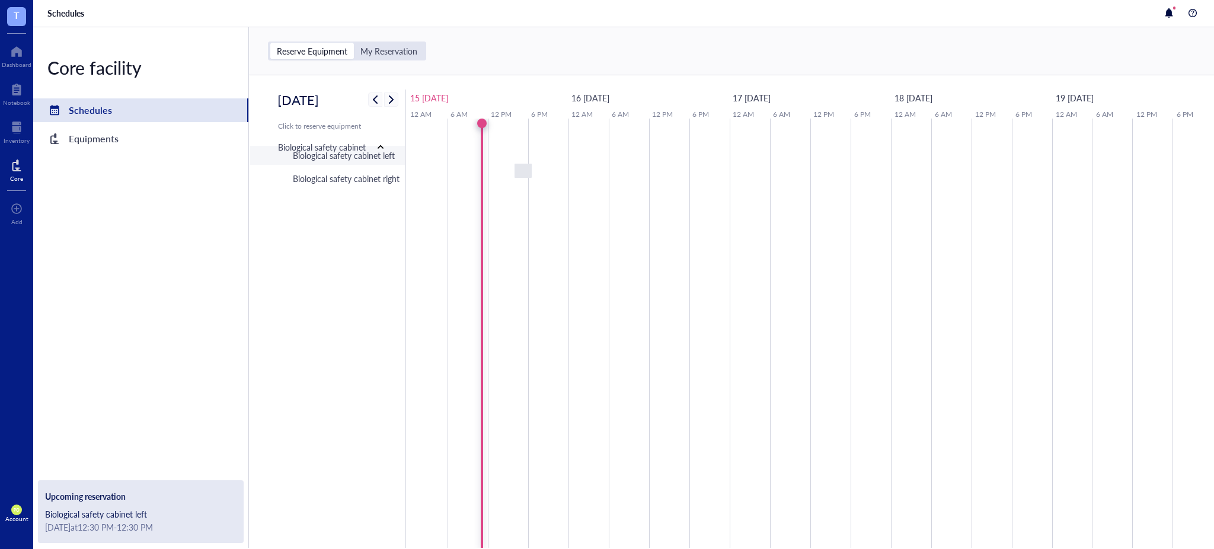
click at [361, 157] on div "Biological safety cabinet left" at bounding box center [344, 155] width 102 height 13
type input "[DATE]"
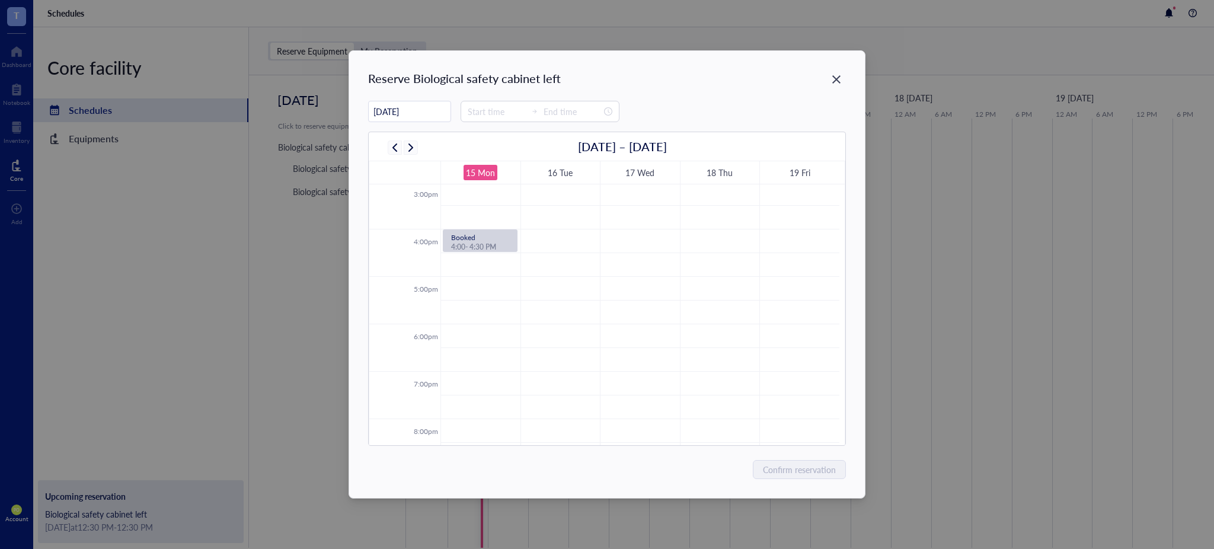
scroll to position [877, 0]
click at [831, 80] on icon "Close" at bounding box center [836, 79] width 11 height 11
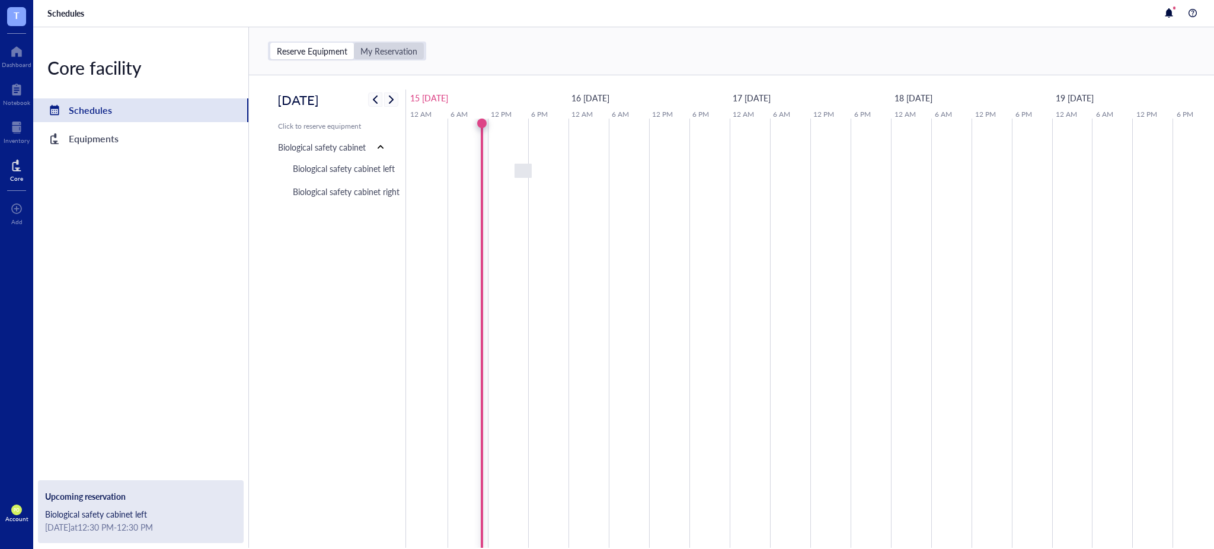
click at [382, 57] on div "My Reservation" at bounding box center [389, 51] width 70 height 17
click at [354, 43] on input "My Reservation" at bounding box center [354, 43] width 0 height 0
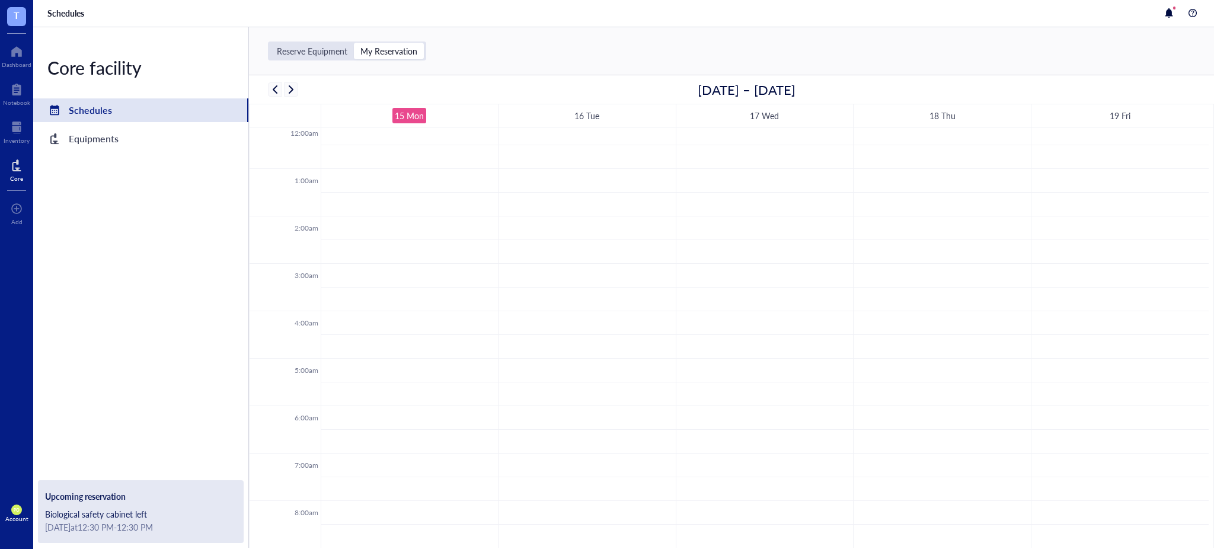
scroll to position [4, 0]
click at [318, 54] on div "Reserve Equipment" at bounding box center [312, 51] width 71 height 11
click at [270, 43] on input "Reserve Equipment" at bounding box center [270, 43] width 0 height 0
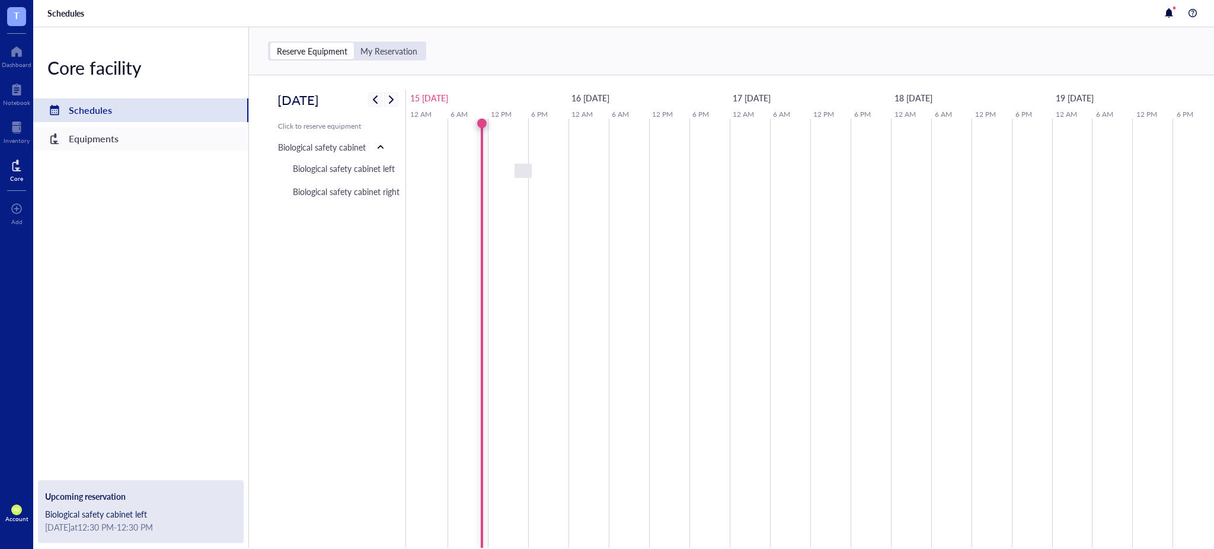
click at [91, 134] on div "Equipments" at bounding box center [94, 138] width 50 height 17
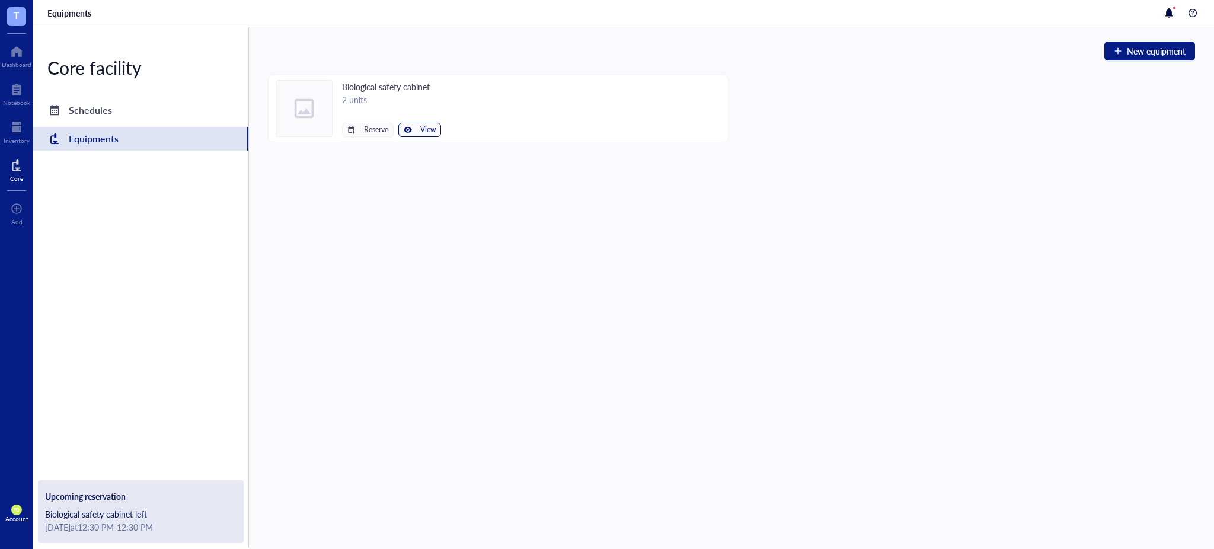
click at [438, 127] on button "View" at bounding box center [419, 130] width 43 height 14
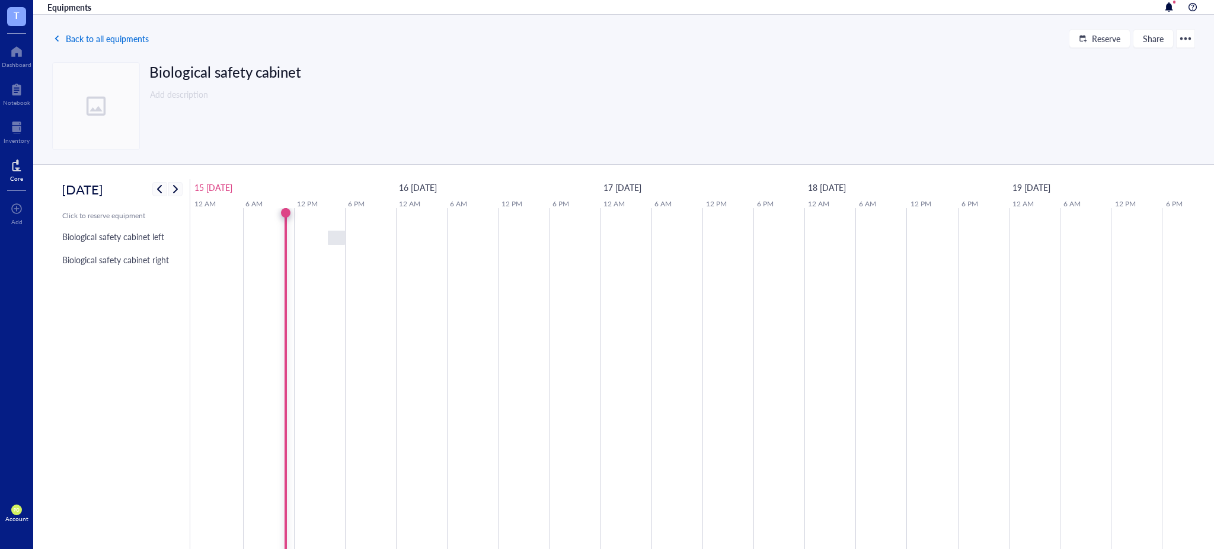
click at [102, 43] on span "Back to all equipments" at bounding box center [107, 38] width 83 height 9
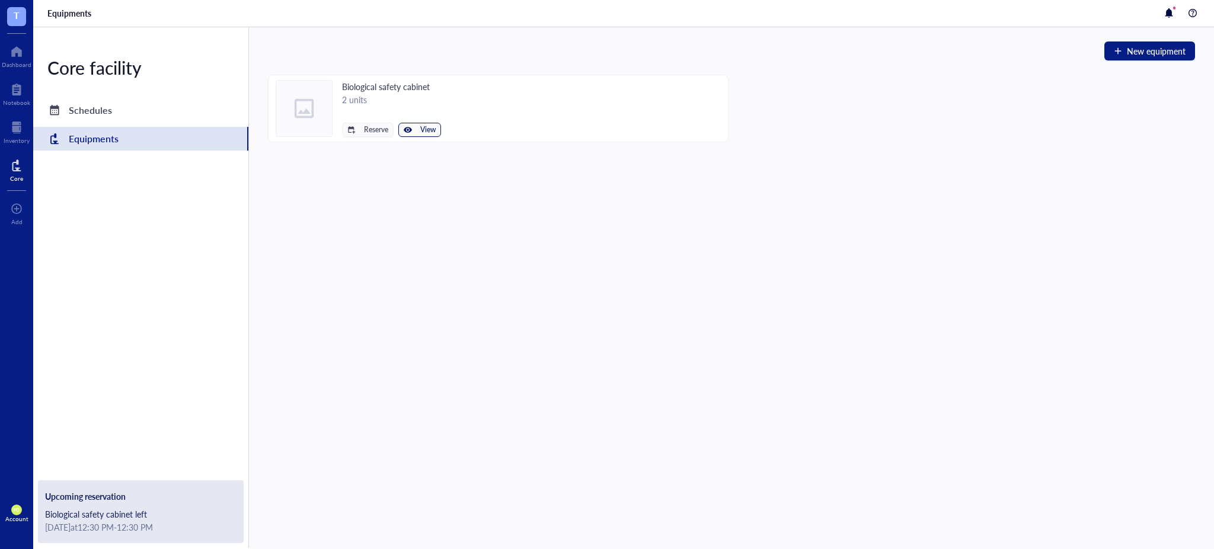
click at [430, 133] on span "View" at bounding box center [427, 130] width 15 height 8
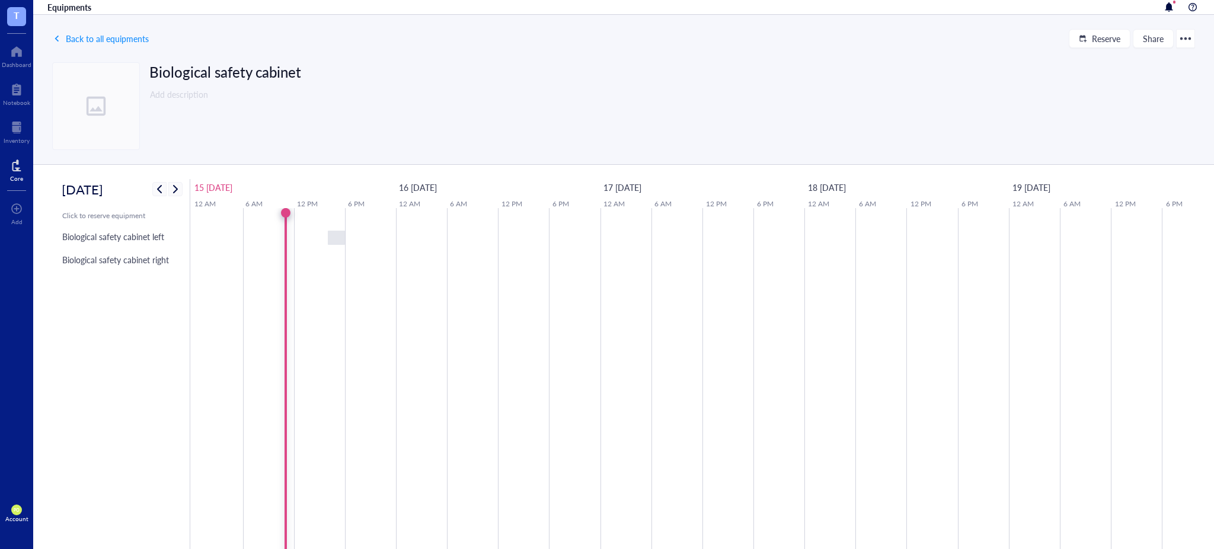
click at [1188, 44] on div at bounding box center [1185, 38] width 19 height 19
click at [1143, 55] on div "Edit" at bounding box center [1140, 61] width 17 height 17
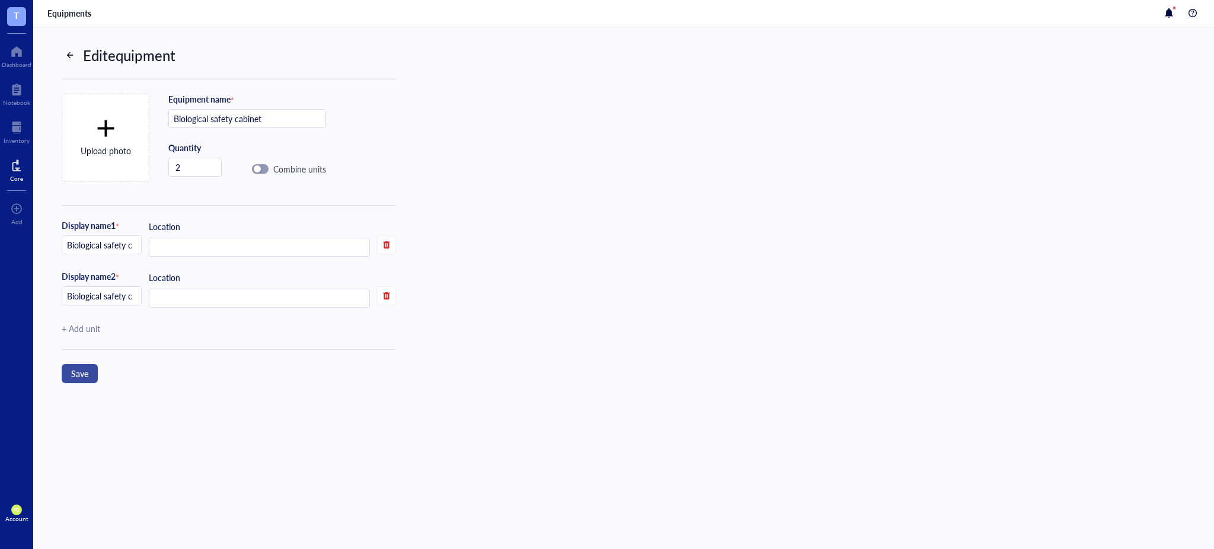
click at [87, 374] on span "Save" at bounding box center [79, 373] width 17 height 9
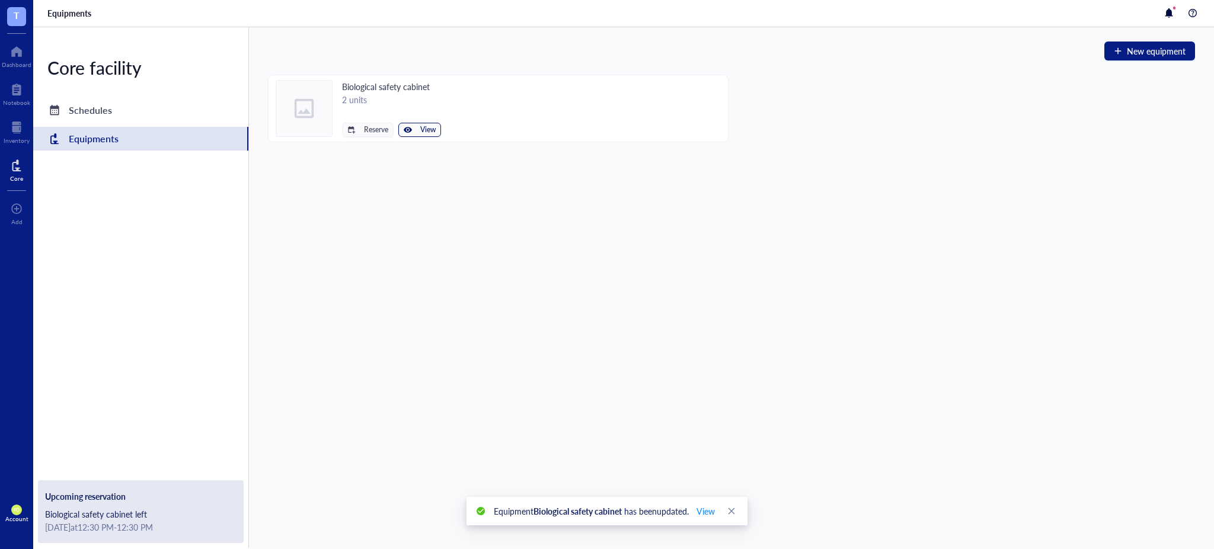
click at [429, 133] on span "View" at bounding box center [427, 130] width 15 height 8
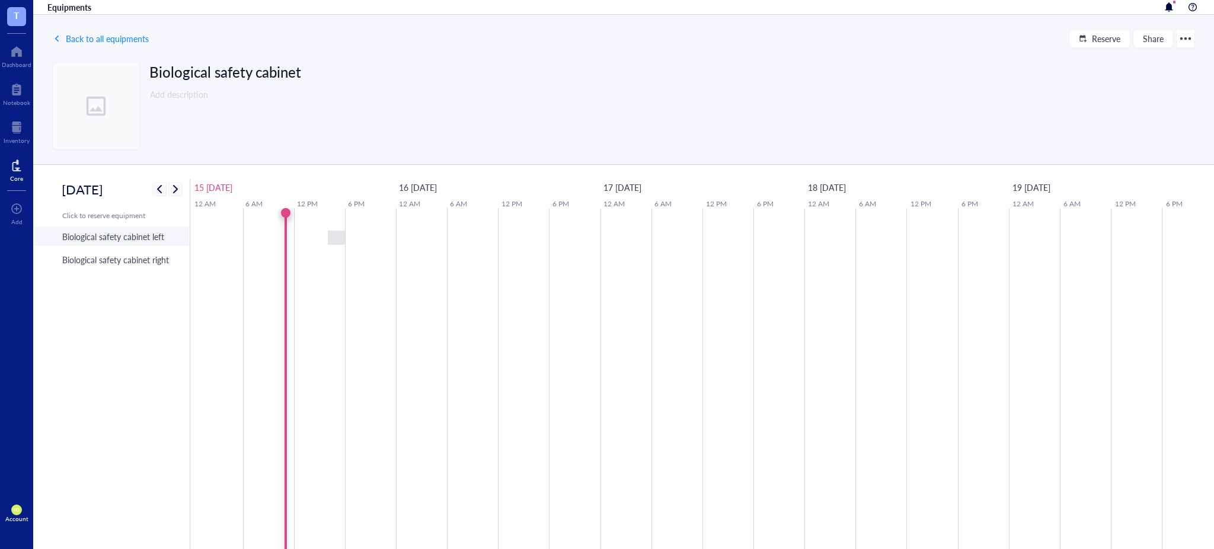
click at [134, 246] on div "Biological safety cabinet left" at bounding box center [116, 236] width 126 height 19
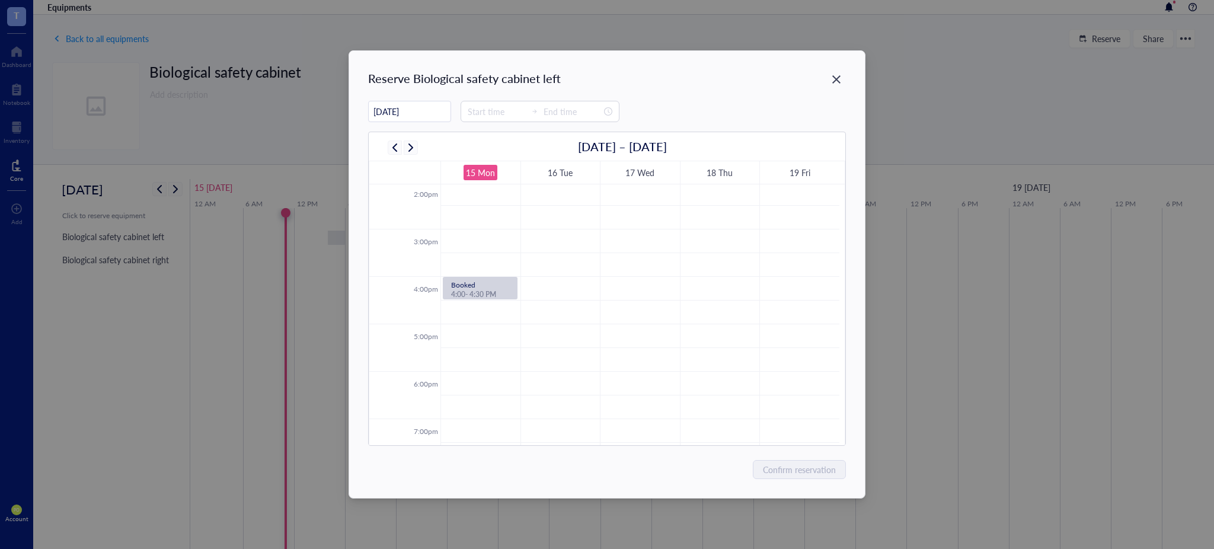
scroll to position [668, 0]
click at [843, 75] on div "Close" at bounding box center [836, 79] width 19 height 19
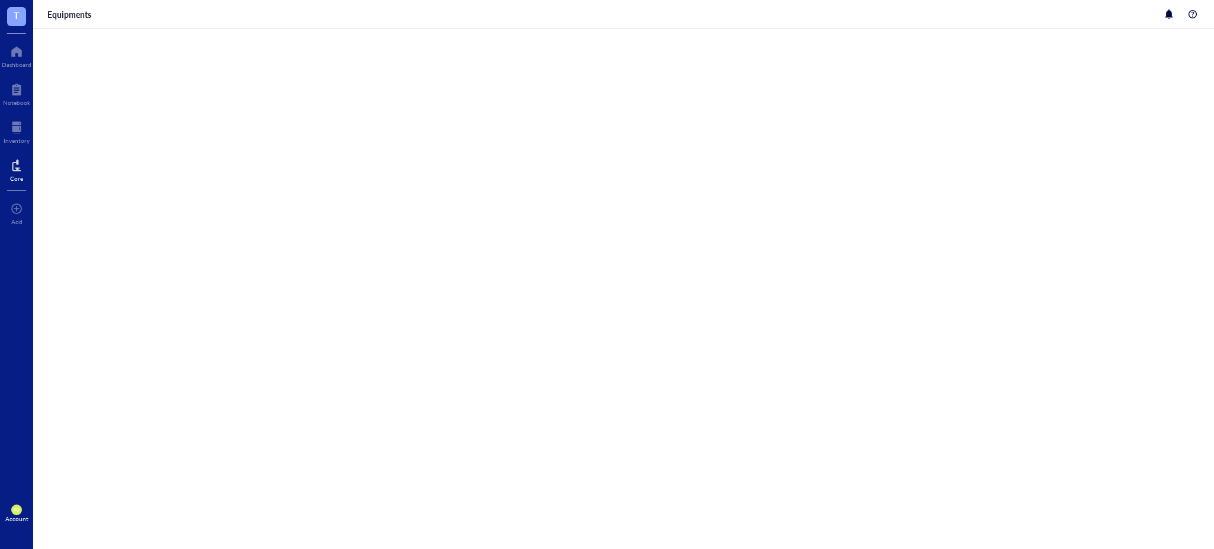
click at [17, 161] on div at bounding box center [16, 165] width 13 height 19
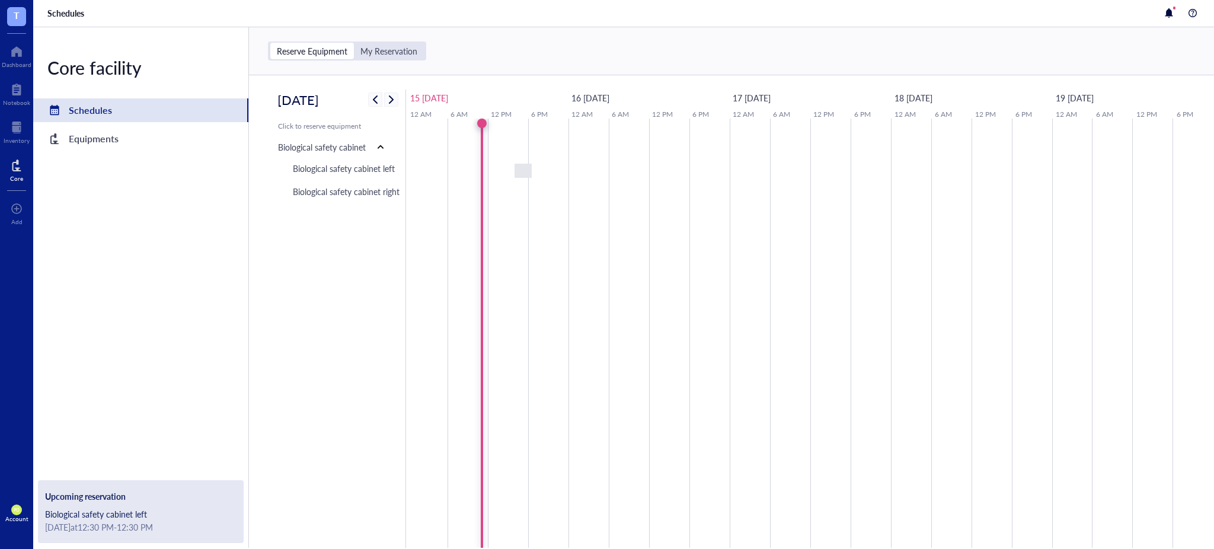
click at [85, 504] on div "Upcoming reservation Biological safety cabinet left [DATE] at 12:30 PM - 12:30 …" at bounding box center [141, 511] width 206 height 63
click at [410, 46] on div "My Reservation" at bounding box center [389, 51] width 57 height 11
click at [354, 43] on input "My Reservation" at bounding box center [354, 43] width 0 height 0
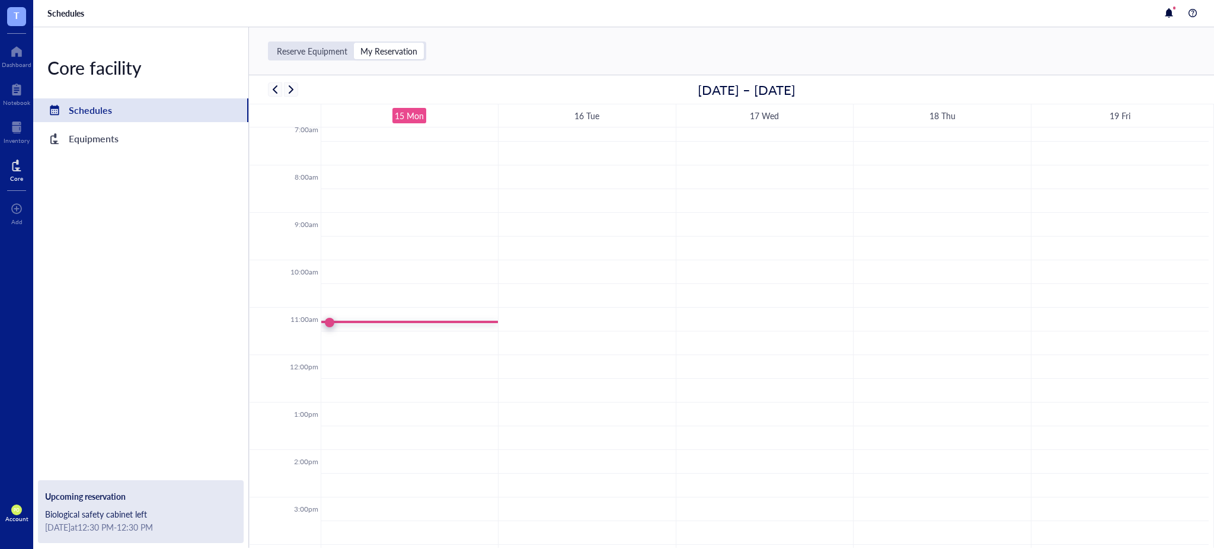
scroll to position [340, 0]
click at [90, 139] on div "Equipments" at bounding box center [94, 138] width 50 height 17
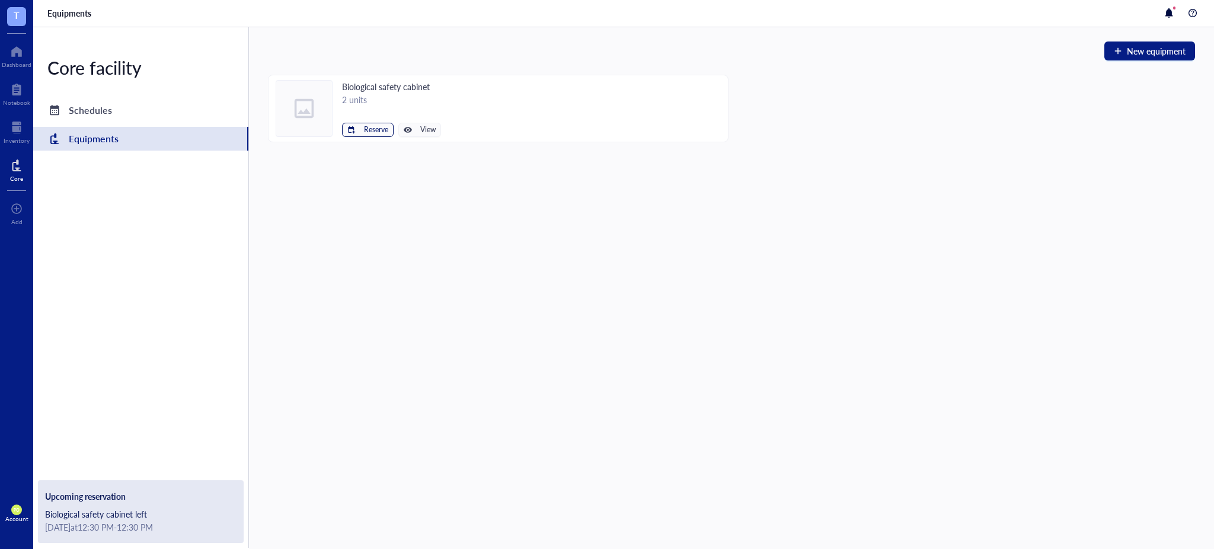
click at [368, 131] on span "Reserve" at bounding box center [376, 130] width 24 height 8
click at [375, 169] on span "Biological safety cabinet right" at bounding box center [332, 168] width 107 height 13
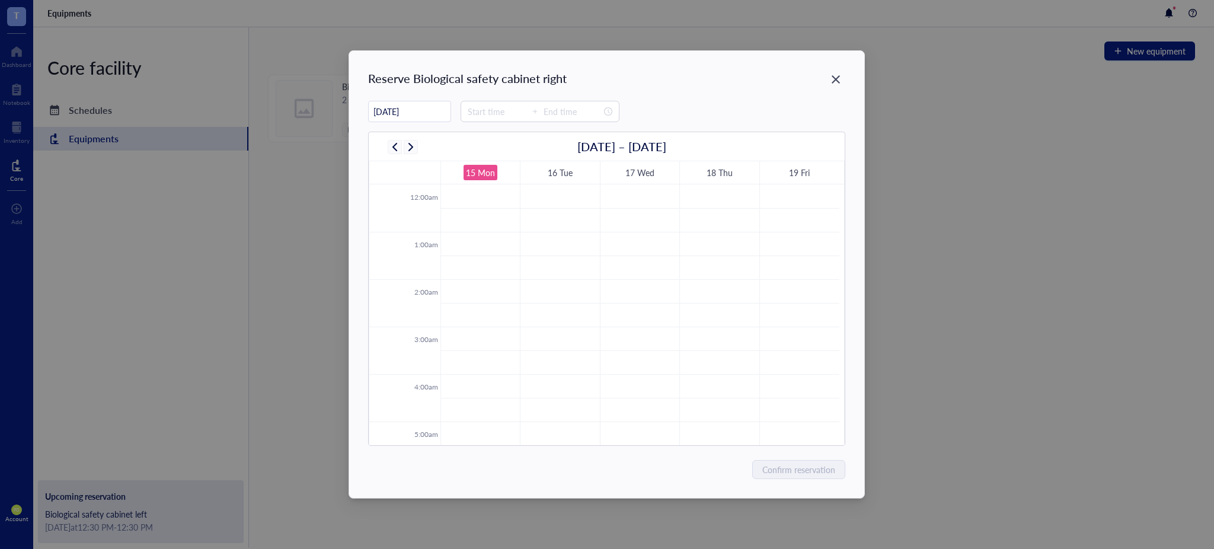
scroll to position [285, 0]
click at [829, 76] on div "Close" at bounding box center [836, 79] width 19 height 19
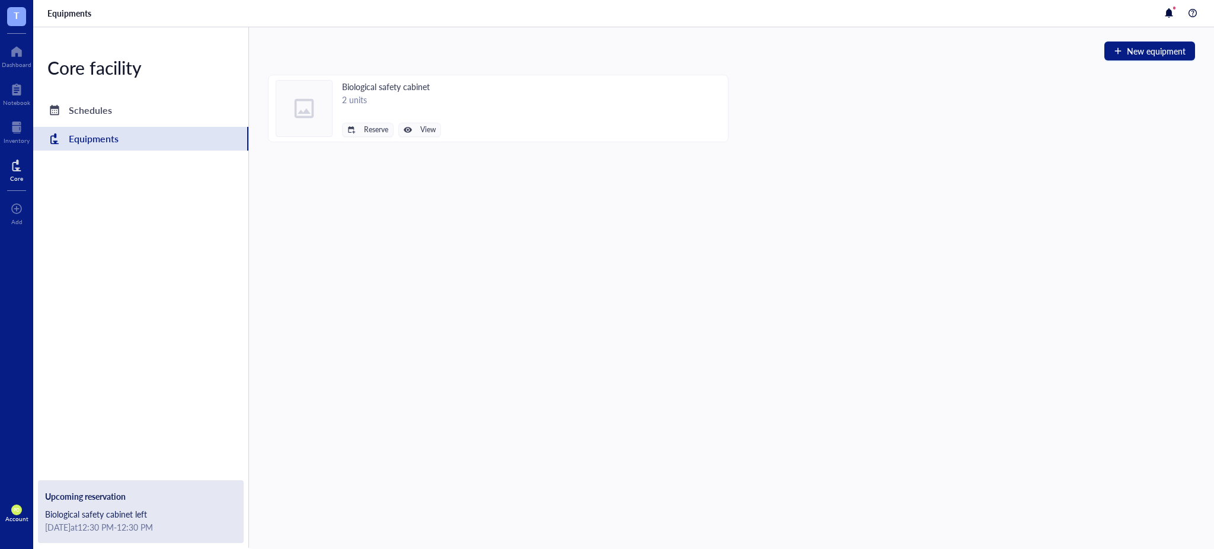
click at [93, 509] on div "Biological safety cabinet left" at bounding box center [141, 514] width 192 height 13
click at [103, 115] on div "Schedules" at bounding box center [90, 110] width 43 height 17
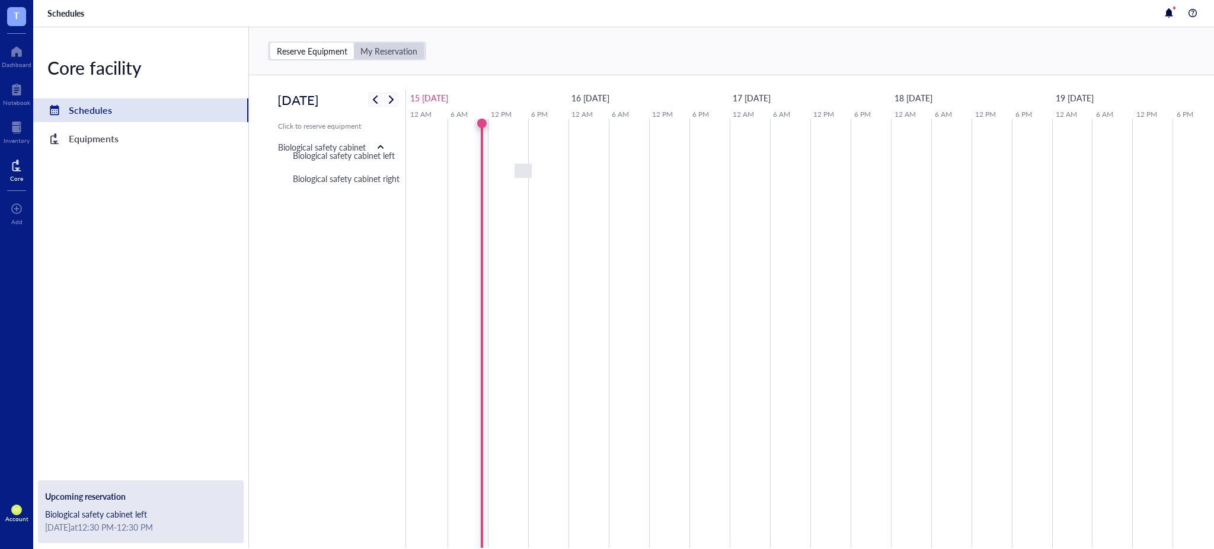
click at [390, 46] on div "My Reservation" at bounding box center [389, 51] width 57 height 11
click at [354, 43] on input "My Reservation" at bounding box center [354, 43] width 0 height 0
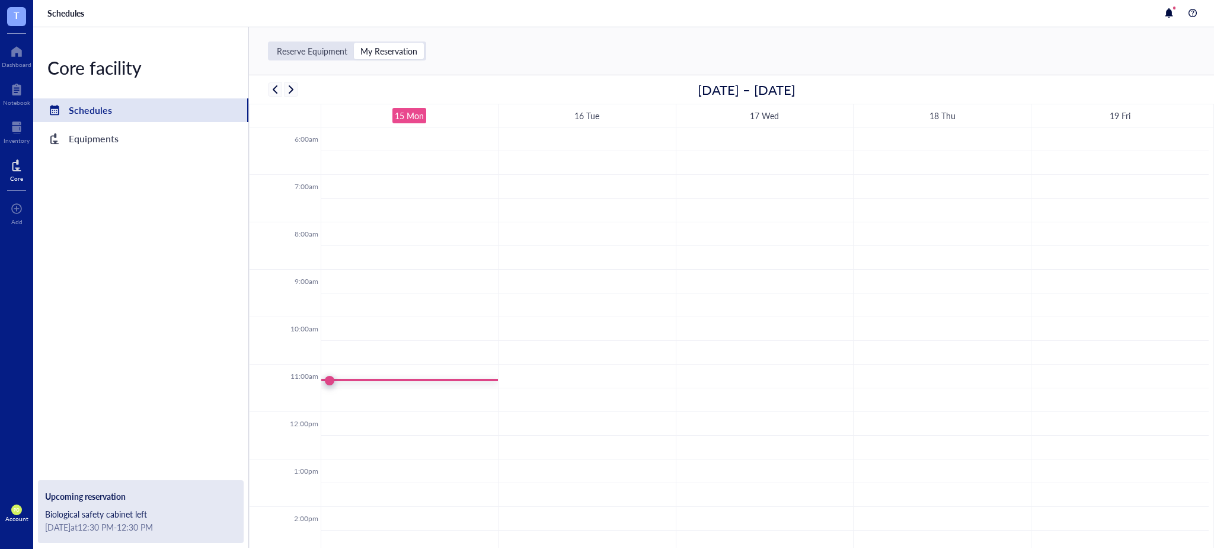
scroll to position [283, 0]
click at [362, 372] on td at bounding box center [765, 378] width 888 height 24
click at [271, 92] on span "button" at bounding box center [275, 89] width 14 height 14
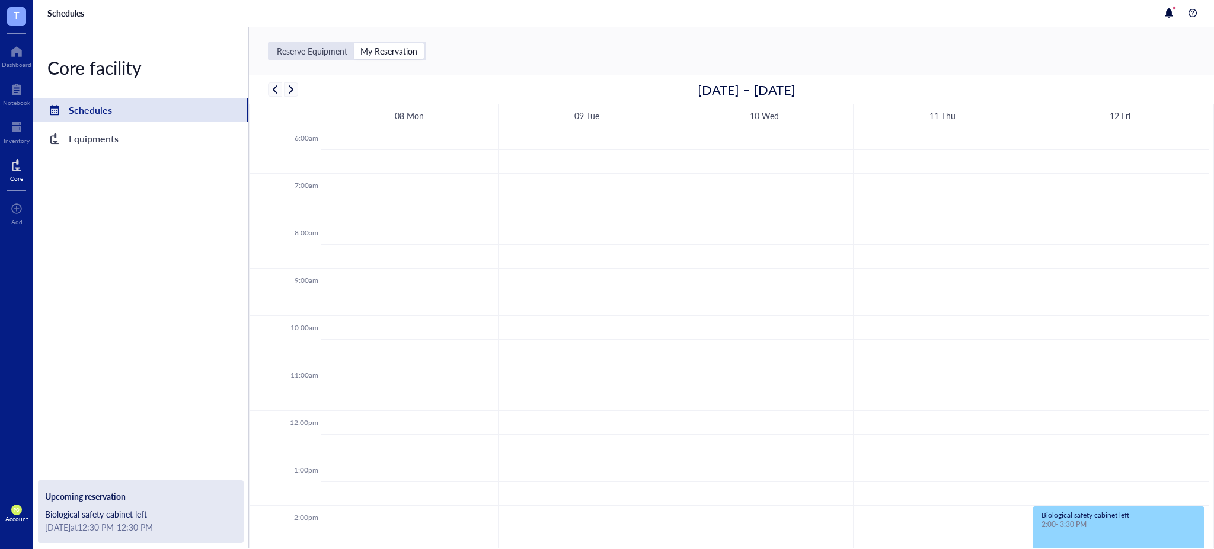
scroll to position [495, 0]
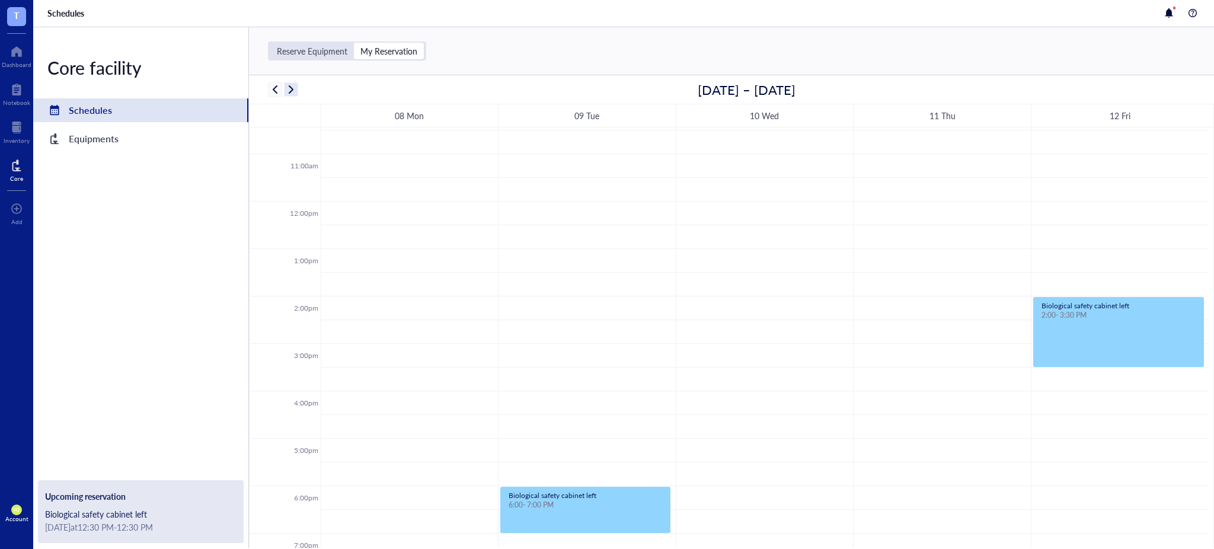
click at [295, 86] on span "button" at bounding box center [291, 89] width 14 height 14
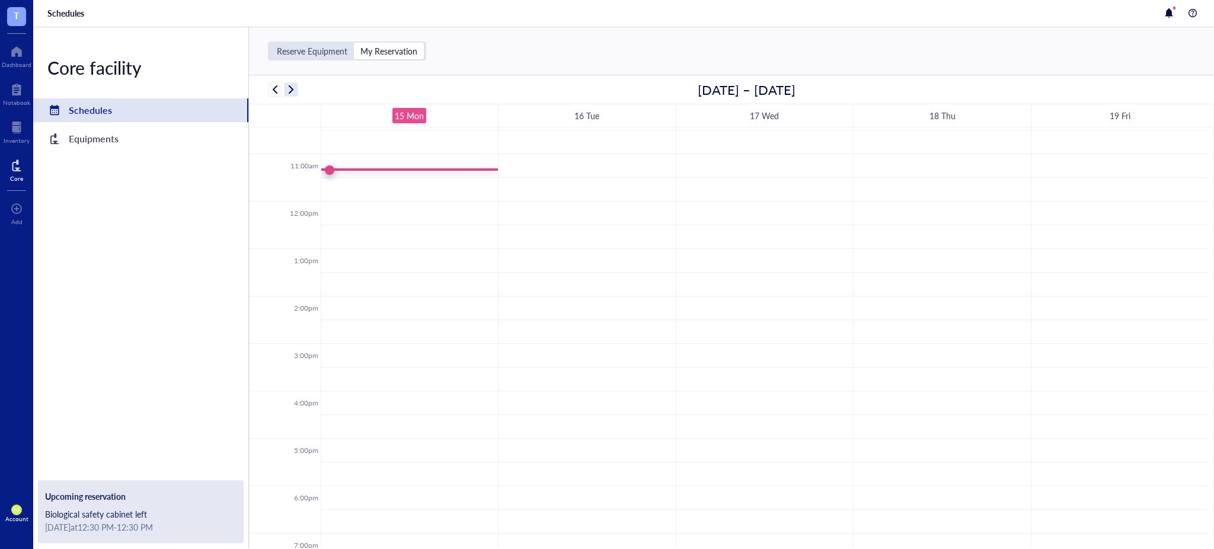
scroll to position [286, 0]
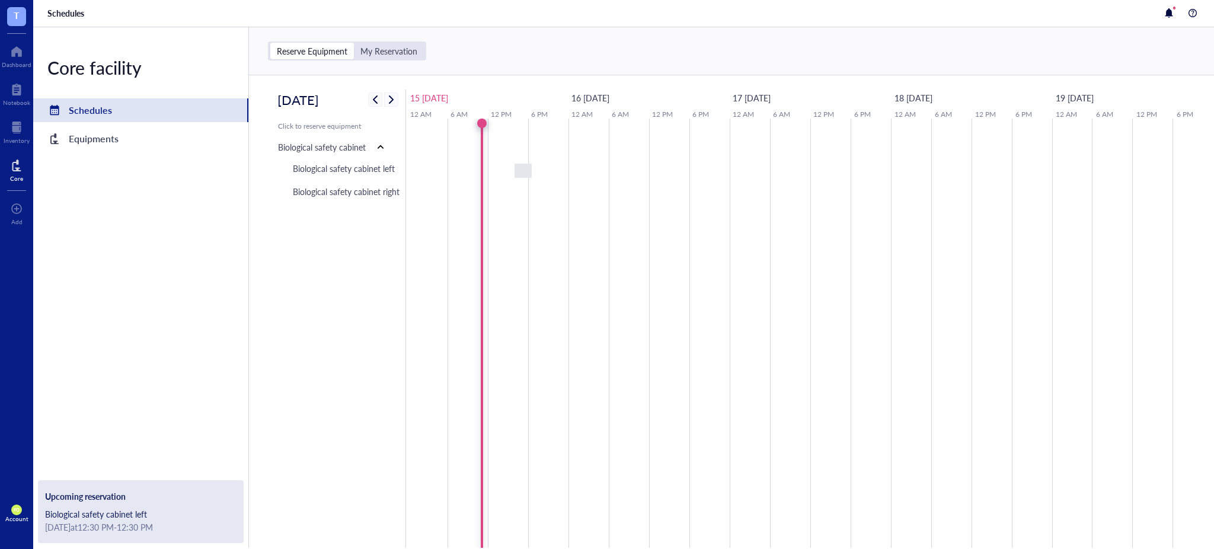
click at [111, 531] on div "[DATE] at 12:30 PM - 12:30 PM" at bounding box center [141, 527] width 192 height 13
drag, startPoint x: 125, startPoint y: 504, endPoint x: 102, endPoint y: 485, distance: 29.9
click at [102, 485] on div "Upcoming reservation Biological safety cabinet left [DATE] at 12:30 PM - 12:30 …" at bounding box center [141, 511] width 206 height 63
click at [13, 521] on div "Account" at bounding box center [16, 518] width 23 height 7
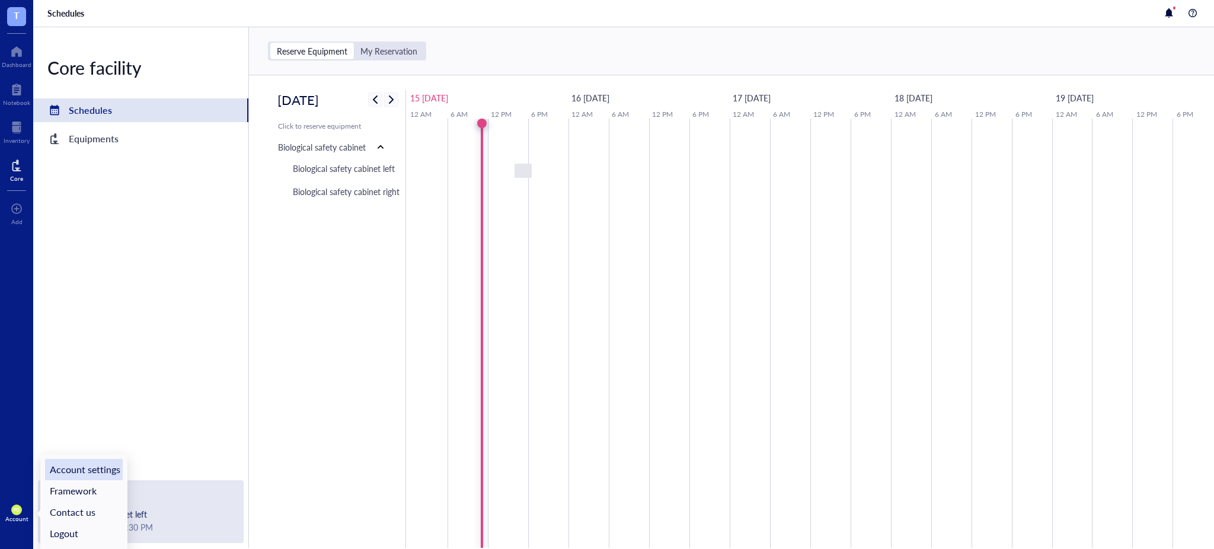
click at [87, 463] on link "Account settings" at bounding box center [84, 469] width 78 height 21
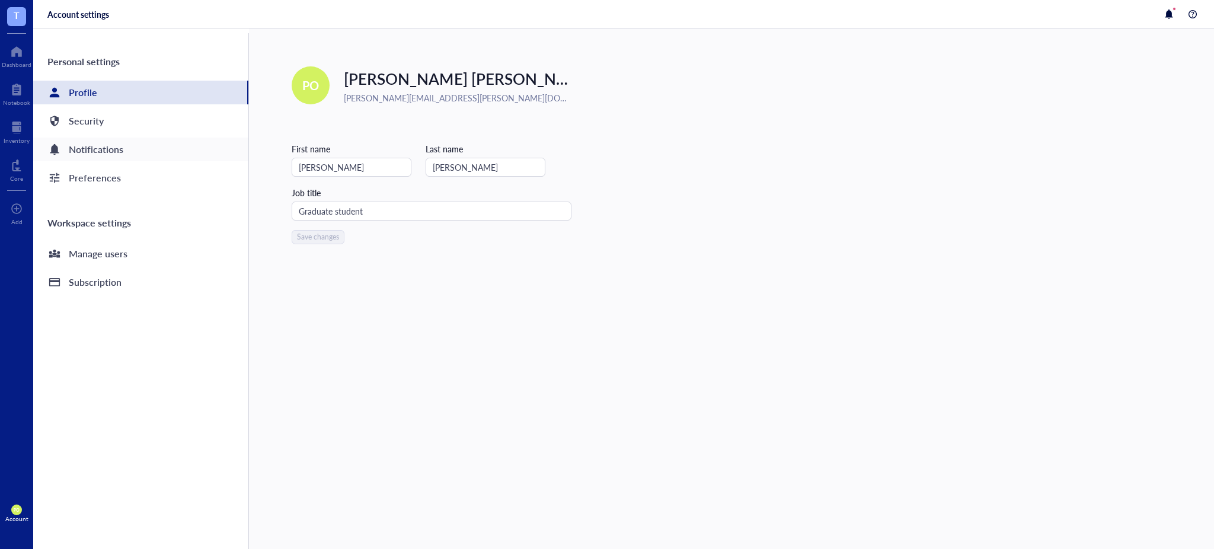
click at [125, 146] on div "Notifications" at bounding box center [140, 150] width 215 height 24
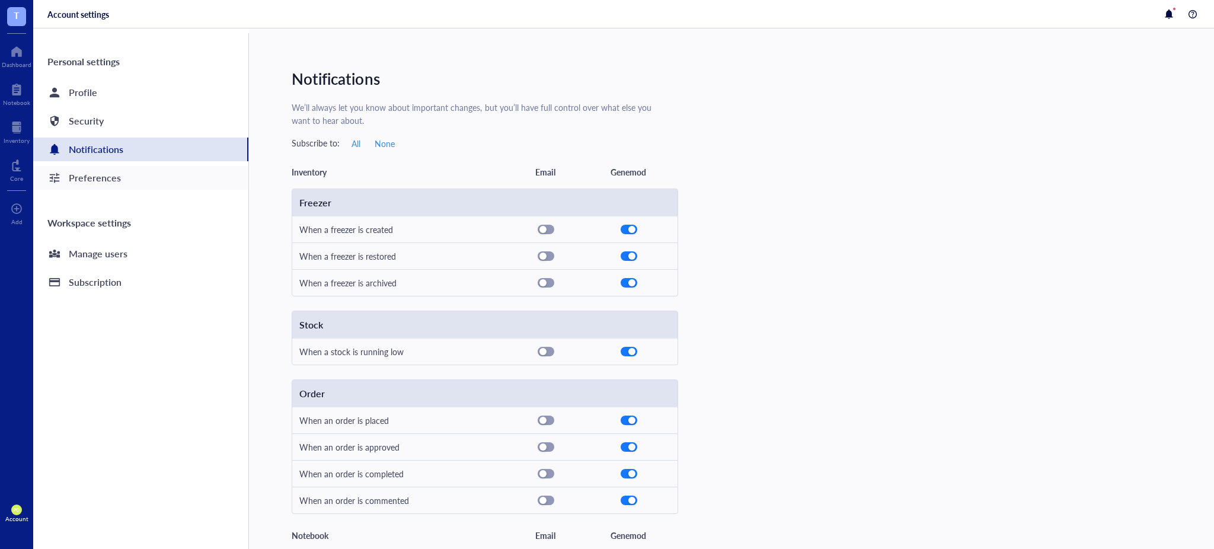
click at [109, 181] on div "Preferences" at bounding box center [95, 178] width 52 height 17
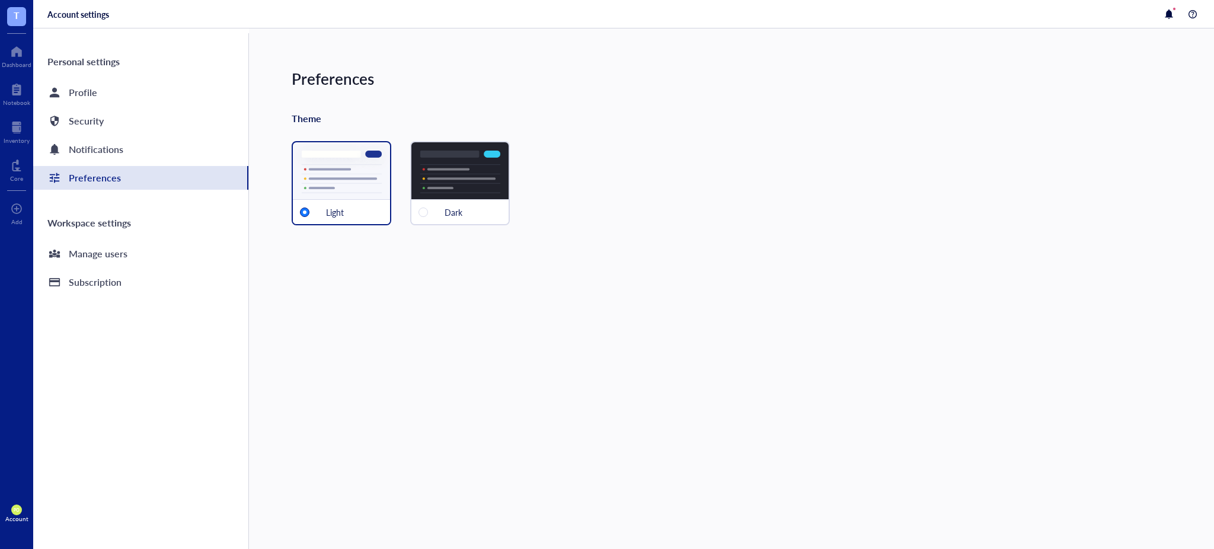
click at [71, 107] on div "Personal settings Profile Security Notifications Preferences Workspace settings…" at bounding box center [141, 291] width 216 height 516
click at [101, 147] on div "Notifications" at bounding box center [96, 149] width 55 height 17
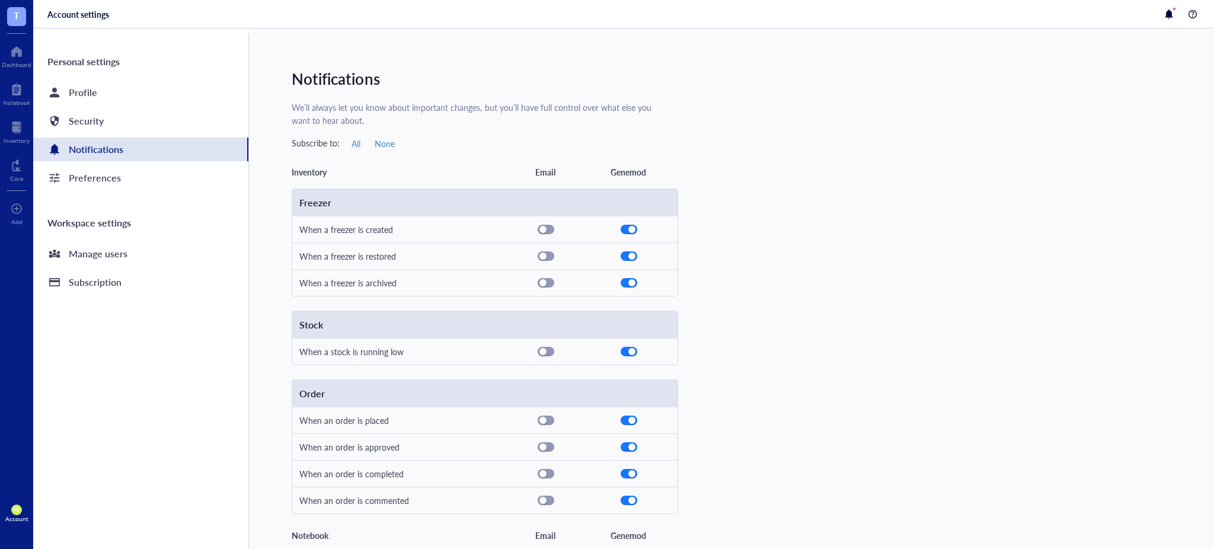
scroll to position [192, 0]
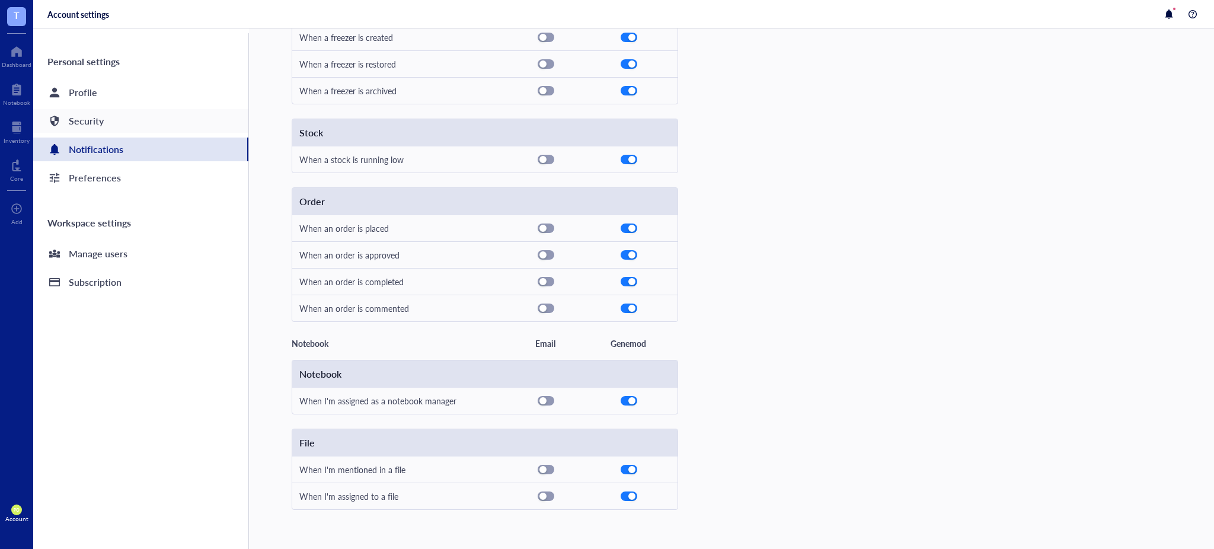
click at [103, 130] on div "Security" at bounding box center [140, 121] width 215 height 24
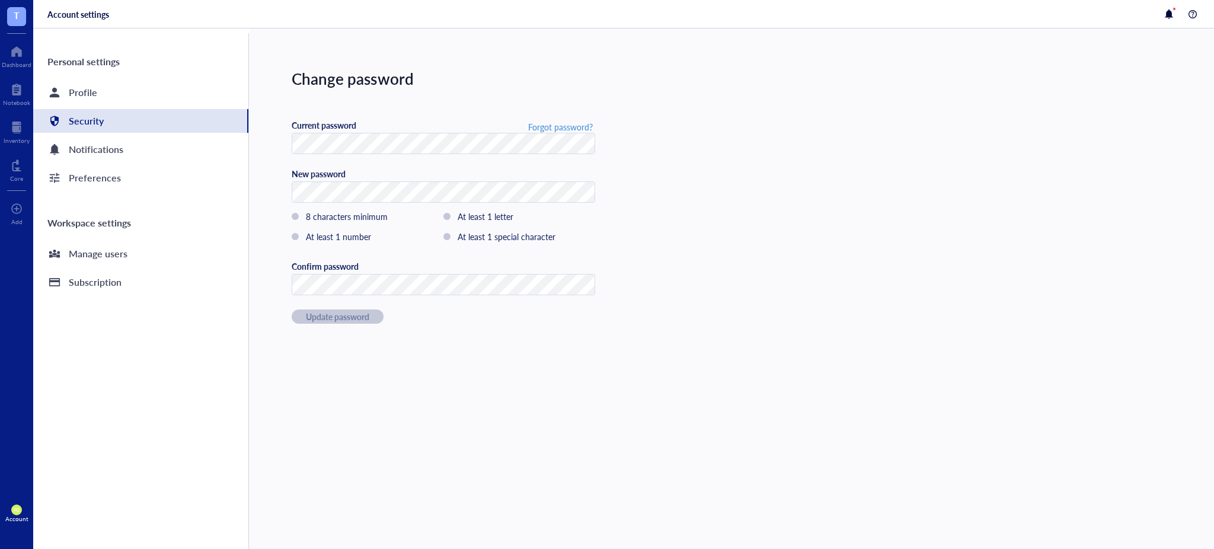
click at [90, 105] on div "Personal settings Profile Security Notifications Preferences Workspace settings…" at bounding box center [141, 291] width 216 height 516
click at [82, 93] on div "Profile" at bounding box center [83, 92] width 28 height 17
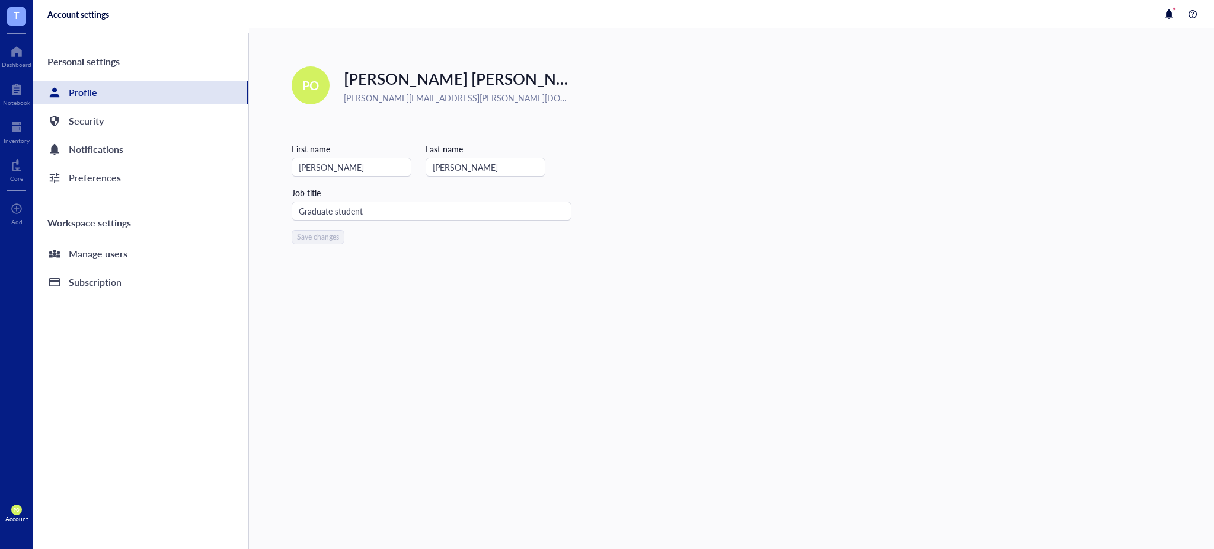
click at [29, 519] on div "PO Account" at bounding box center [16, 513] width 33 height 33
click at [83, 495] on link "Framework" at bounding box center [84, 490] width 78 height 21
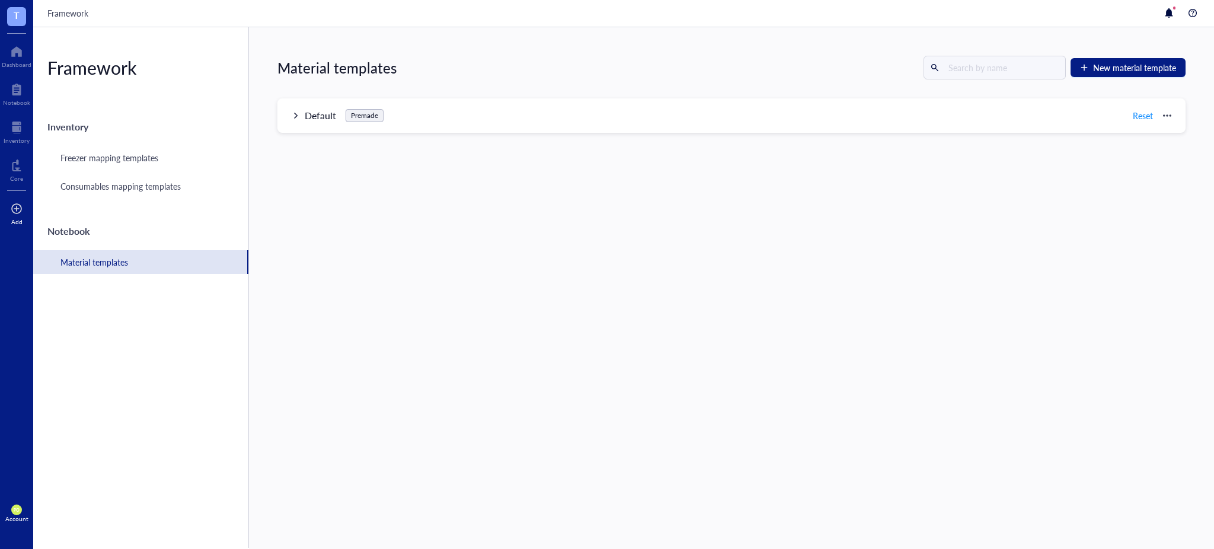
click at [21, 212] on div at bounding box center [17, 208] width 12 height 19
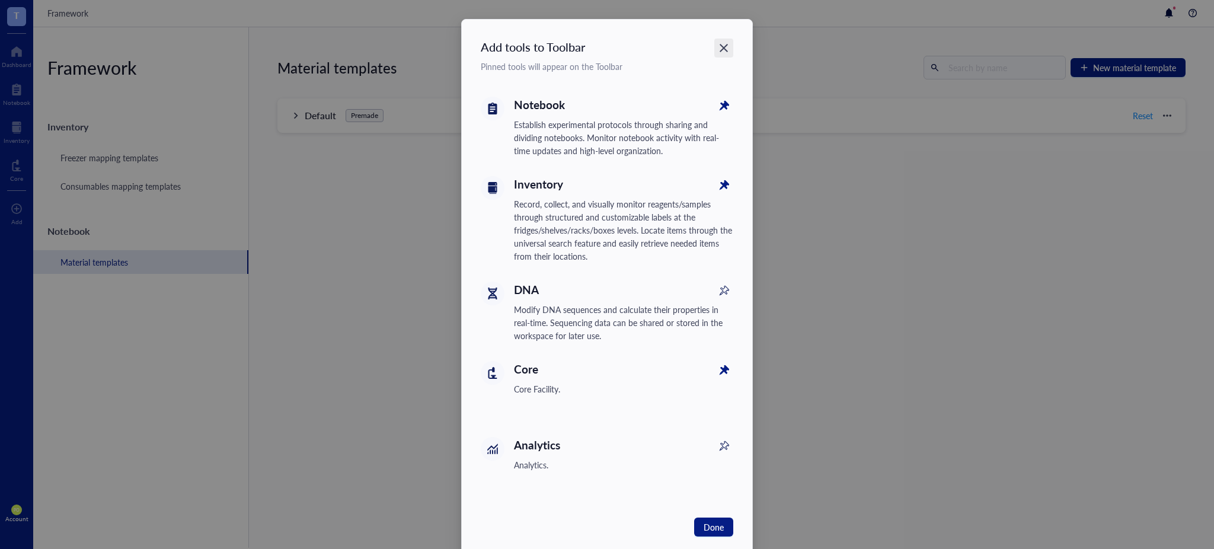
click at [719, 50] on icon "Close" at bounding box center [724, 48] width 11 height 11
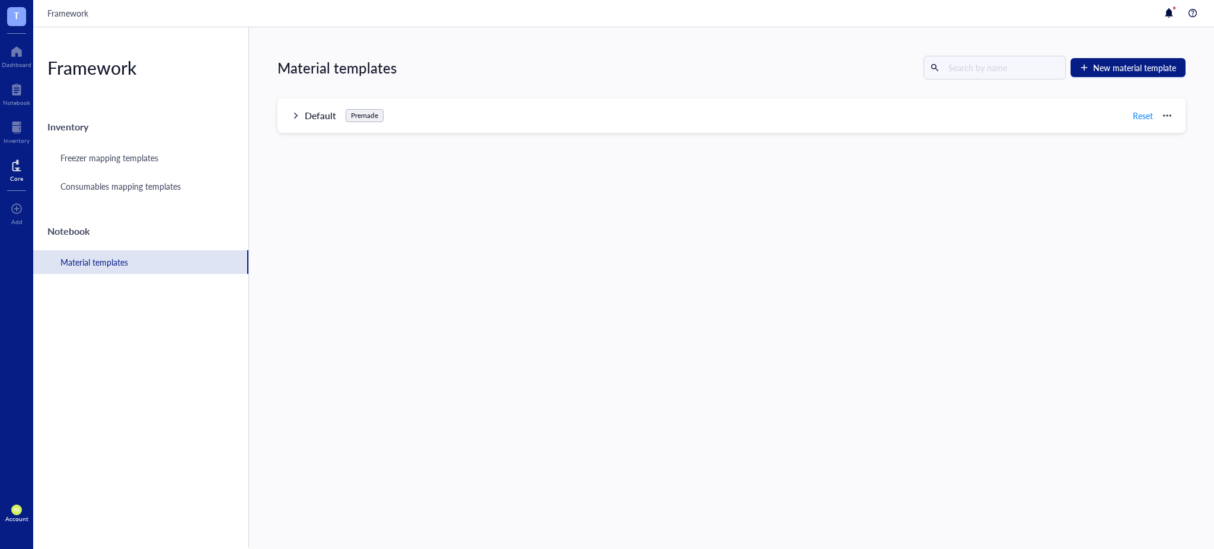
click at [12, 168] on div at bounding box center [16, 165] width 13 height 19
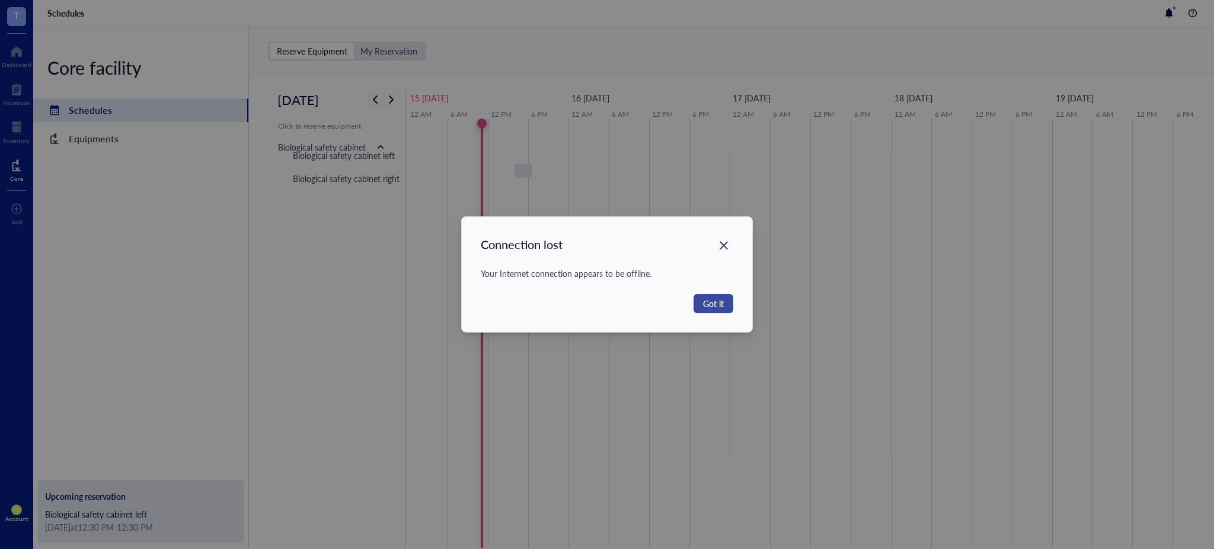
click at [702, 303] on button "Got it" at bounding box center [714, 303] width 40 height 19
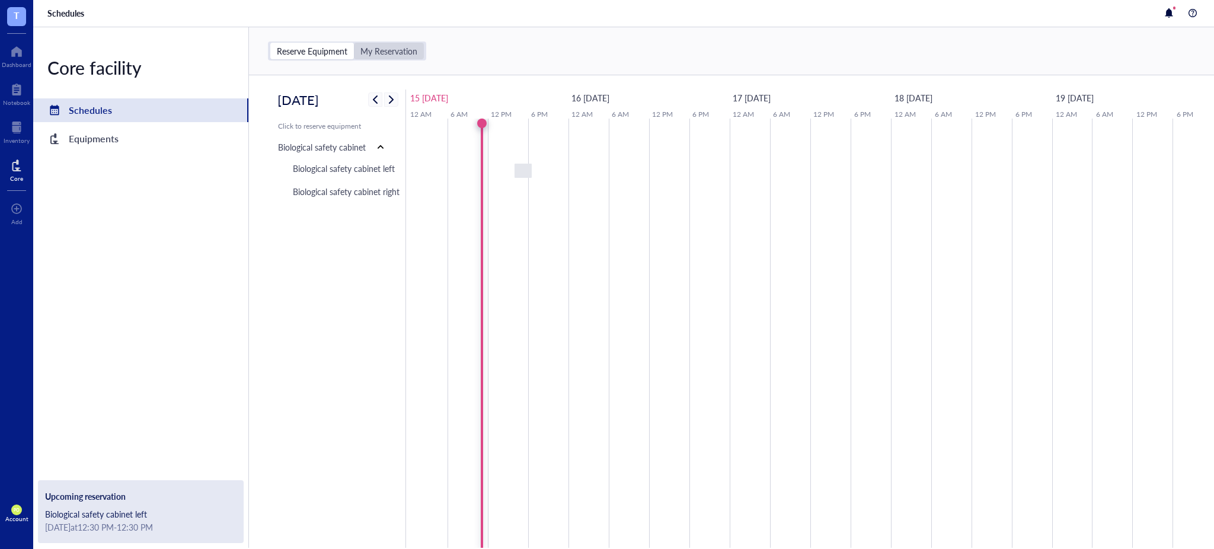
click at [385, 58] on div "My Reservation" at bounding box center [389, 51] width 70 height 17
click at [354, 43] on input "My Reservation" at bounding box center [354, 43] width 0 height 0
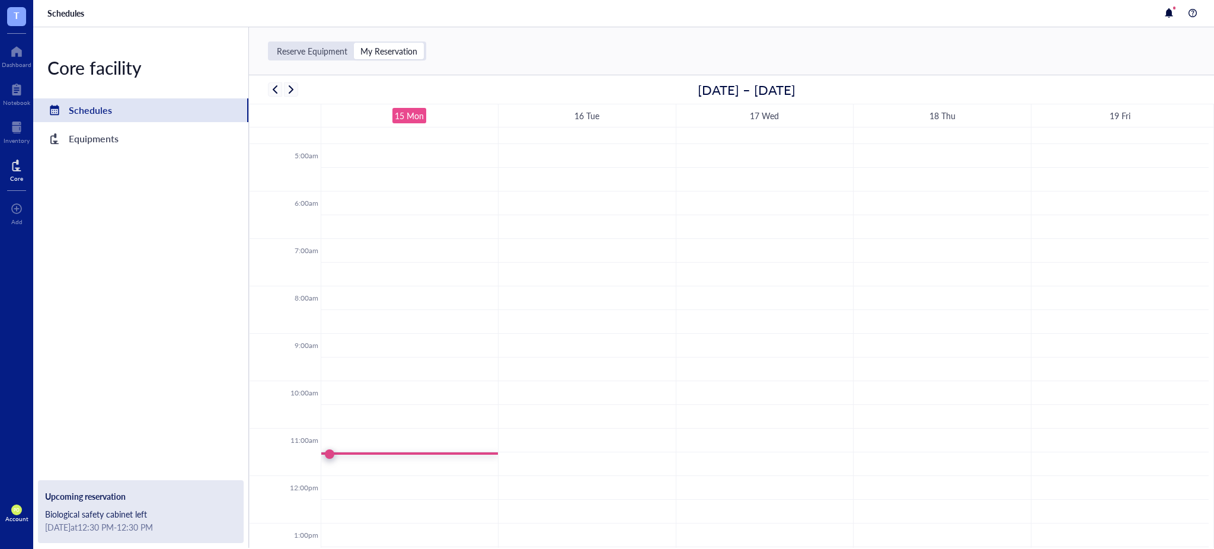
scroll to position [220, 0]
